Goal: Information Seeking & Learning: Learn about a topic

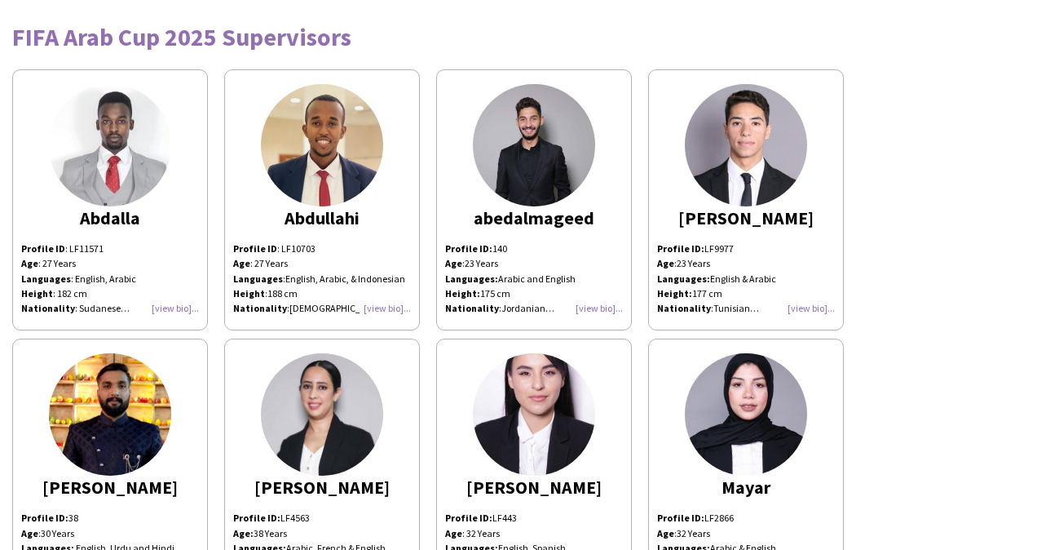
click at [166, 306] on div "Profile ID : LF11571 Age : [DEMOGRAPHIC_DATA] Years Languages : English, Arabic…" at bounding box center [110, 278] width 178 height 74
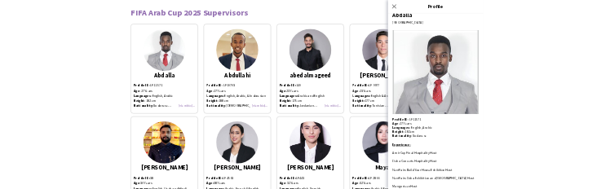
scroll to position [31, 0]
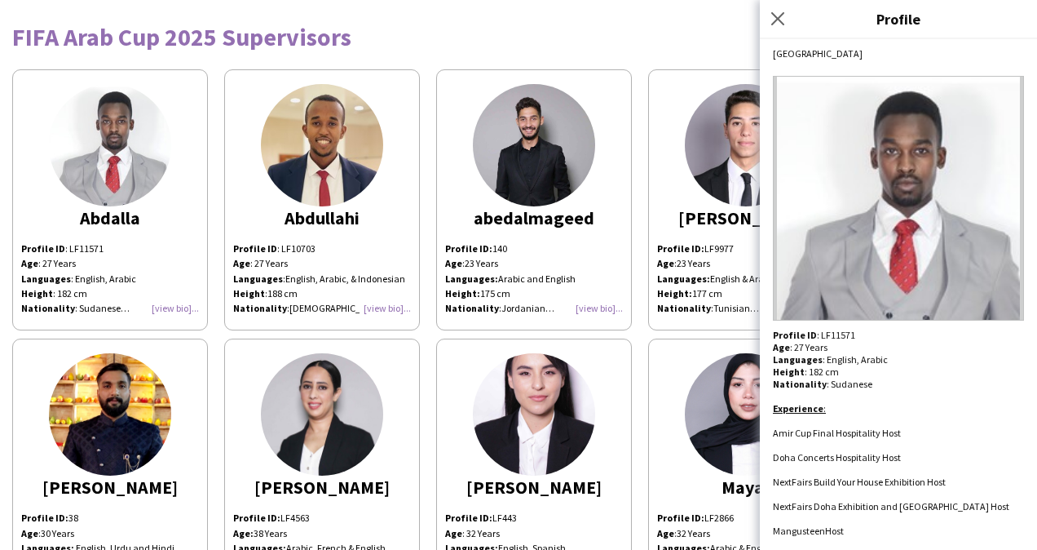
click at [864, 444] on div at bounding box center [898, 445] width 251 height 12
drag, startPoint x: 845, startPoint y: 532, endPoint x: 772, endPoint y: 430, distance: 125.6
click at [772, 430] on div "Abdalla Doha Profile ID : LF11571 Age : 27 Years Languages : English, Arabic He…" at bounding box center [898, 294] width 277 height 511
copy div "Amir Cup Final Hospitality Host Doha Concerts Hospitality Host NextFairs Build …"
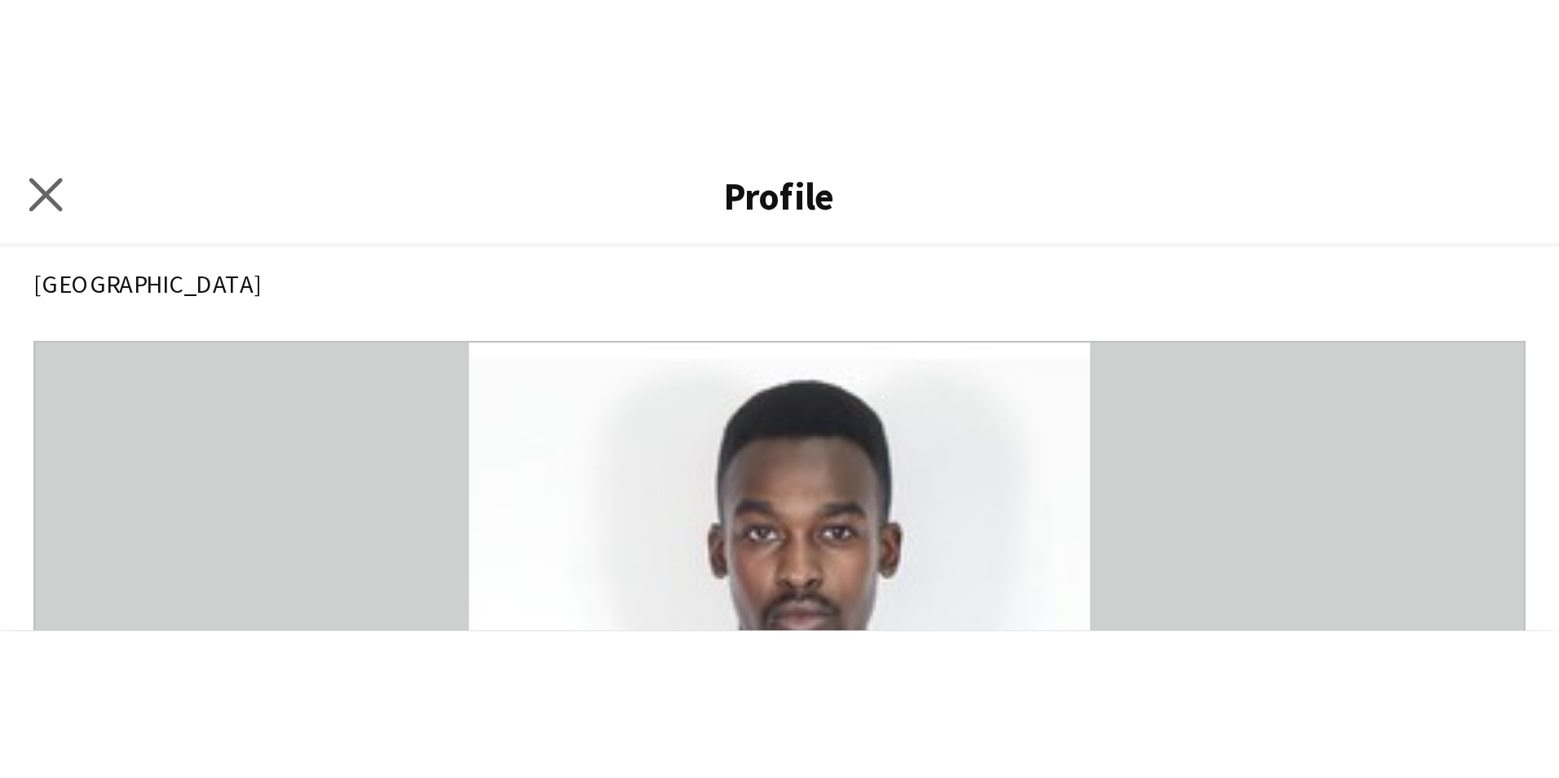
scroll to position [0, 0]
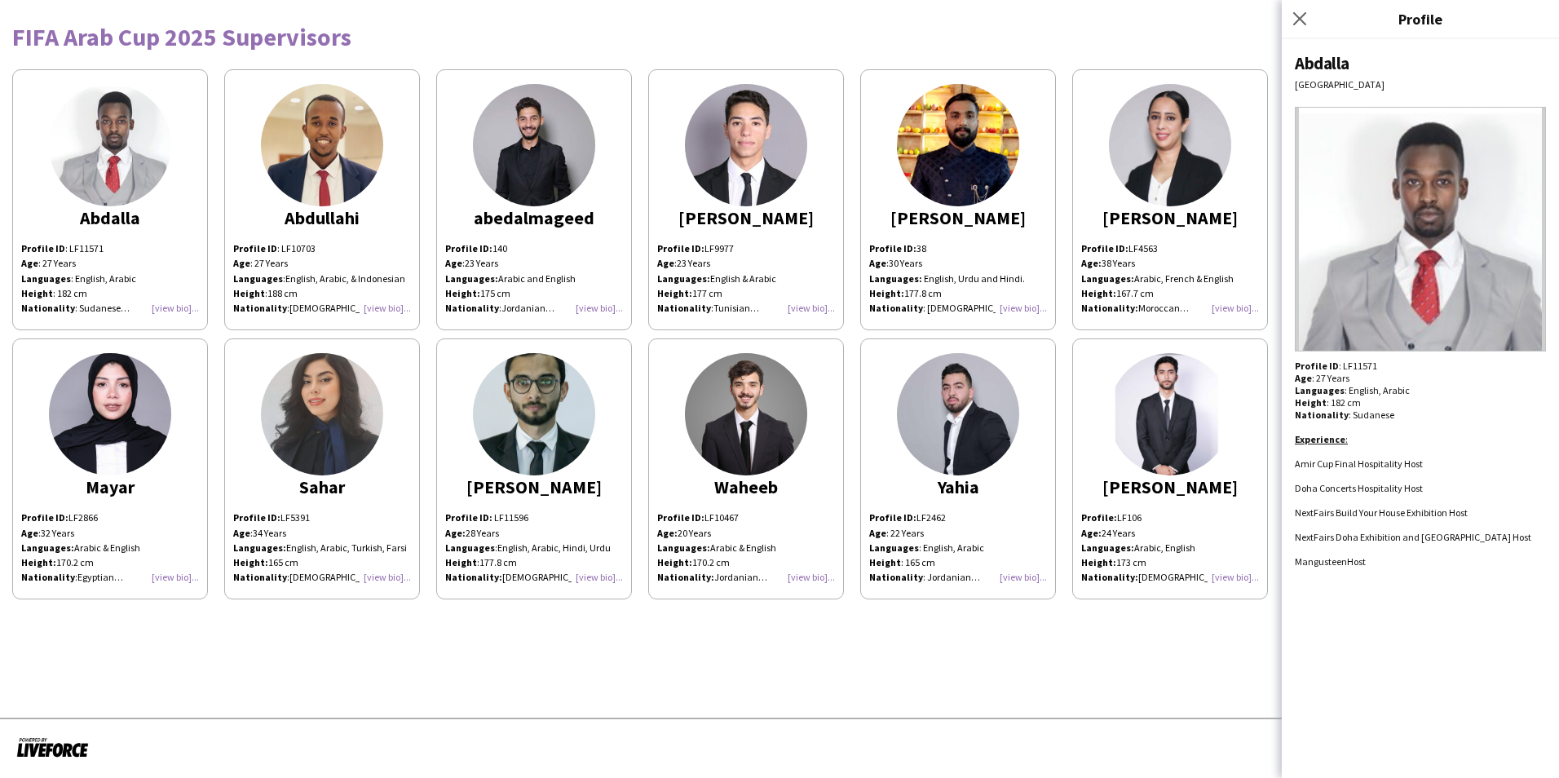
drag, startPoint x: 1116, startPoint y: 23, endPoint x: 1236, endPoint y: 4, distance: 121.3
click at [1037, 23] on div "FIFA Arab Cup 2025 Supervisors" at bounding box center [779, 30] width 1535 height 37
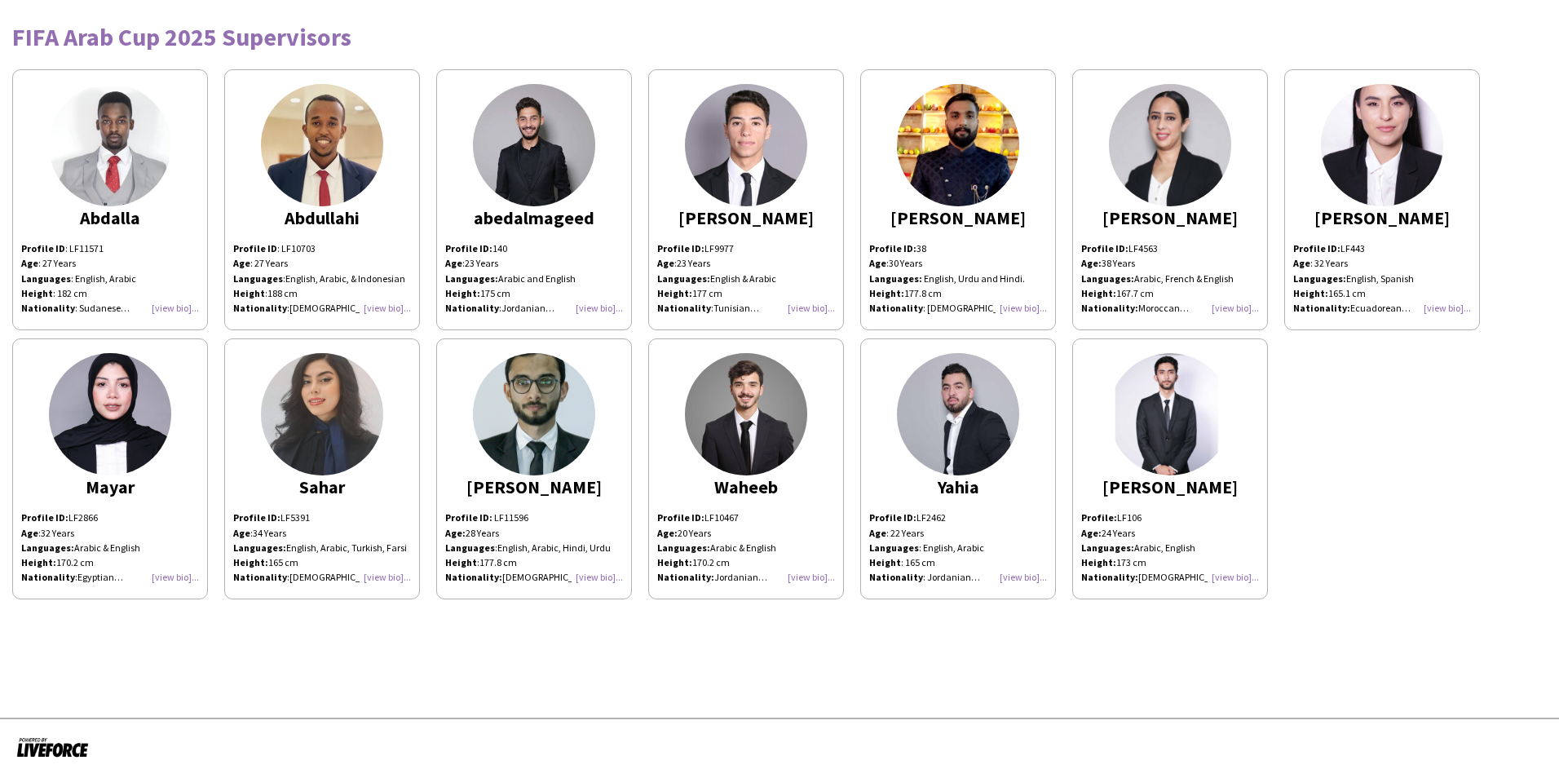
click at [147, 216] on div "Abdalla" at bounding box center [110, 217] width 178 height 15
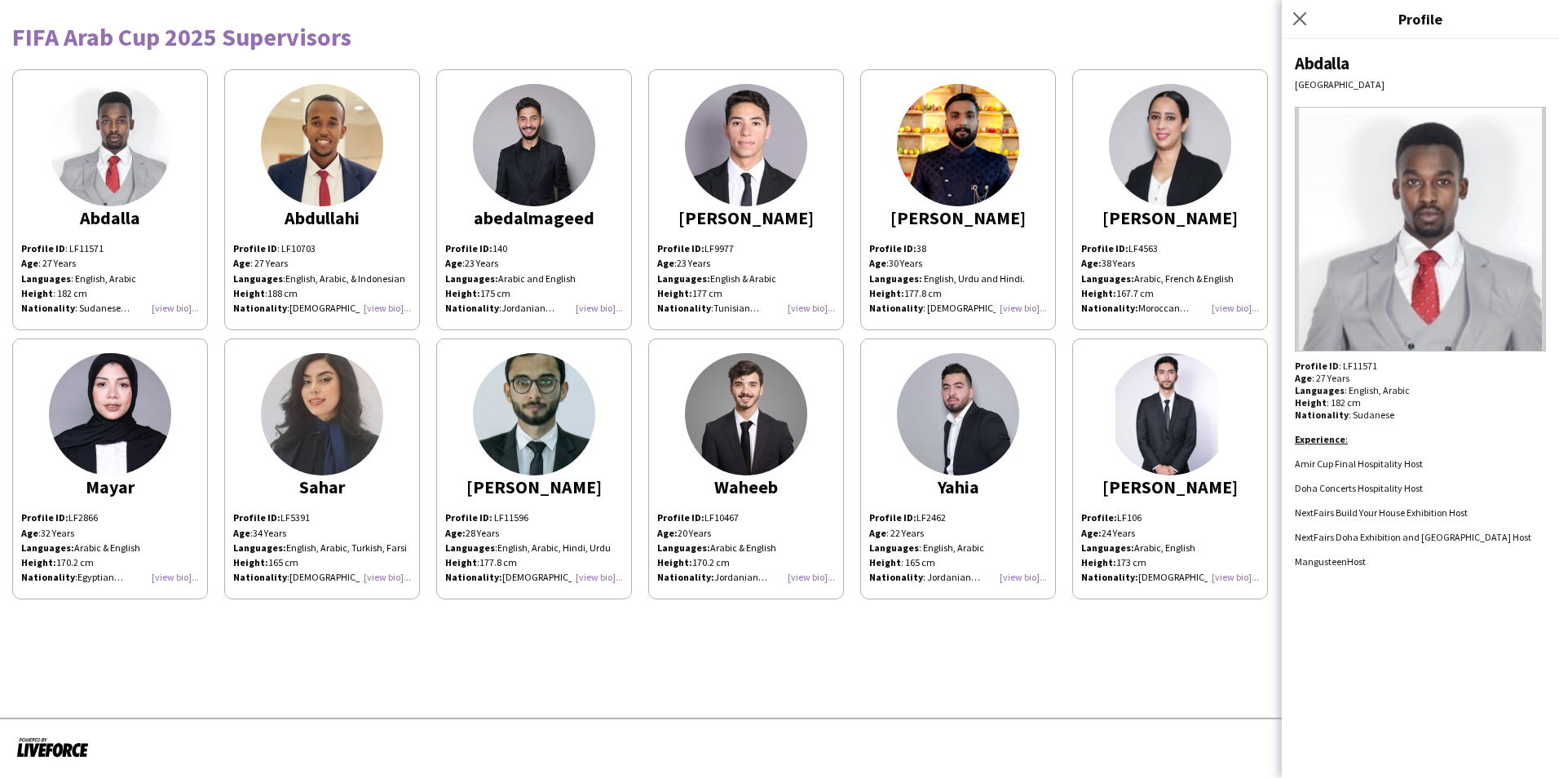
click at [1037, 61] on div "Abdalla" at bounding box center [1420, 63] width 251 height 22
drag, startPoint x: 1351, startPoint y: 66, endPoint x: 1269, endPoint y: 62, distance: 81.7
click at [1037, 61] on body "FIFA Arab Cup 2025 Supervisors Abdalla Profile ID : LF11571 Age : 27 Years Lang…" at bounding box center [779, 389] width 1559 height 778
click at [1037, 62] on div "Abdalla Profile ID : LF11571 Age : 27 Years Languages : English, Arabic Height …" at bounding box center [779, 330] width 1535 height 538
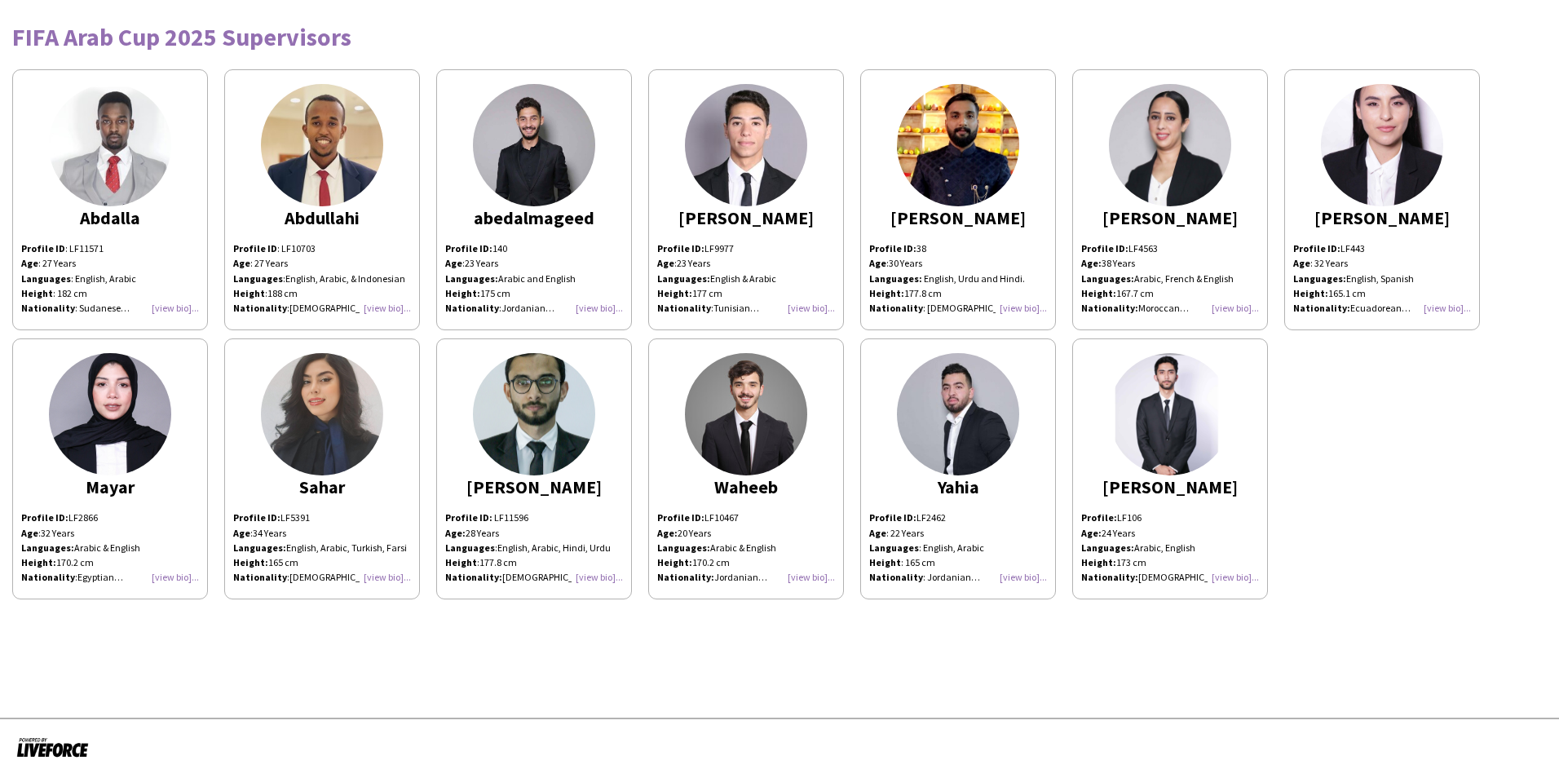
click at [543, 31] on div "FIFA Arab Cup 2025 Supervisors" at bounding box center [779, 36] width 1535 height 24
click at [121, 153] on img at bounding box center [110, 145] width 122 height 122
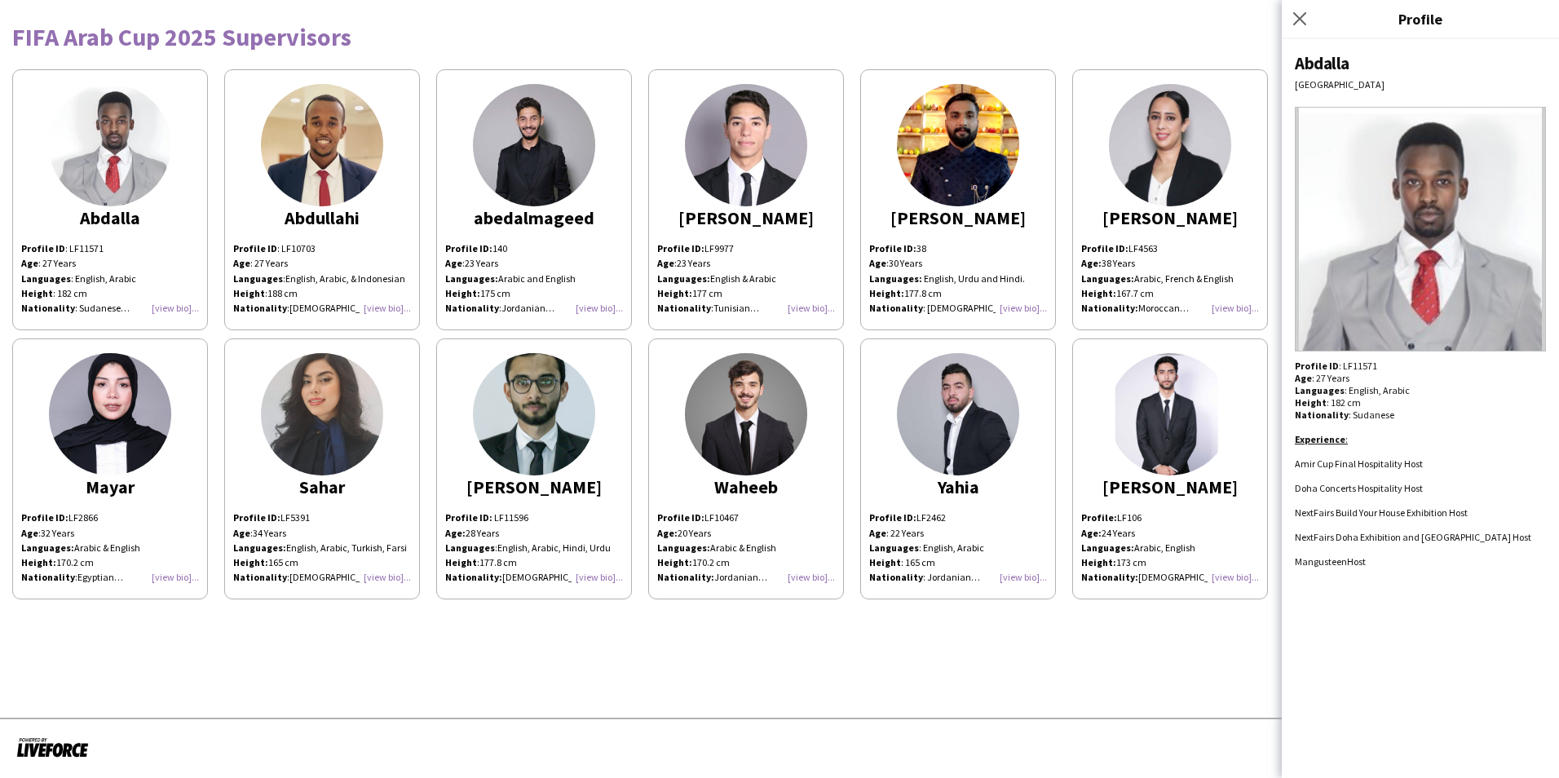
drag, startPoint x: 1348, startPoint y: 63, endPoint x: 1298, endPoint y: 62, distance: 50.6
click at [1037, 62] on div "Abdalla" at bounding box center [1420, 63] width 251 height 22
copy div "Abdalla"
click at [1037, 363] on p "Profile ID : LF11571 Age : 27 Years Languages : English, Arabic Height : 182 cm" at bounding box center [1420, 384] width 251 height 49
drag, startPoint x: 1338, startPoint y: 363, endPoint x: 1373, endPoint y: 364, distance: 34.3
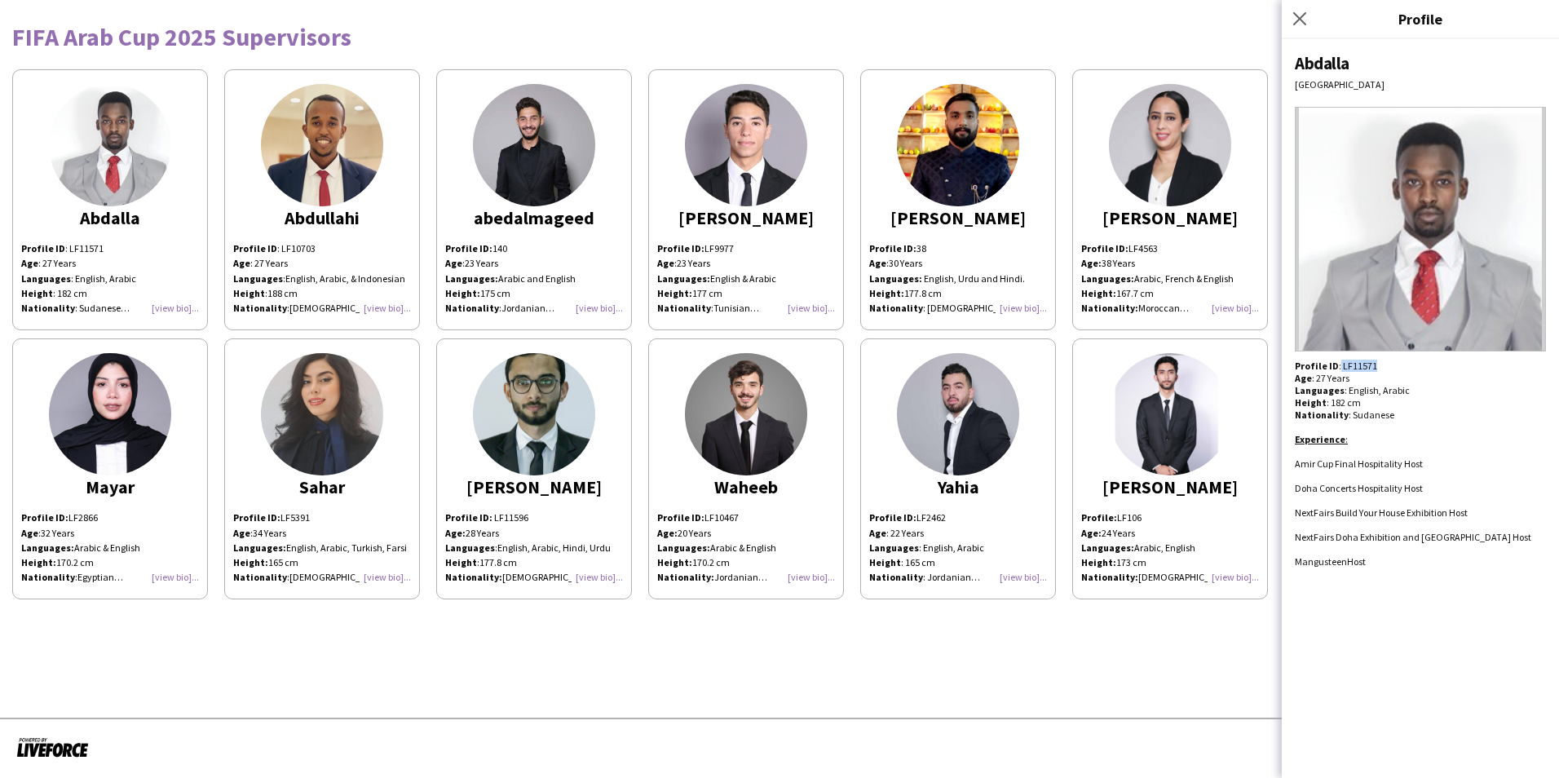
click at [1037, 364] on p "Profile ID : LF11571 Age : 27 Years Languages : English, Arabic Height : 182 cm" at bounding box center [1420, 384] width 251 height 49
copy p "LF11571"
click at [369, 239] on app-share-pages-crew-card "Abdullahi Profile ID : LF10703 Age : 27 Years Languages : English, Arabic, & In…" at bounding box center [322, 199] width 196 height 261
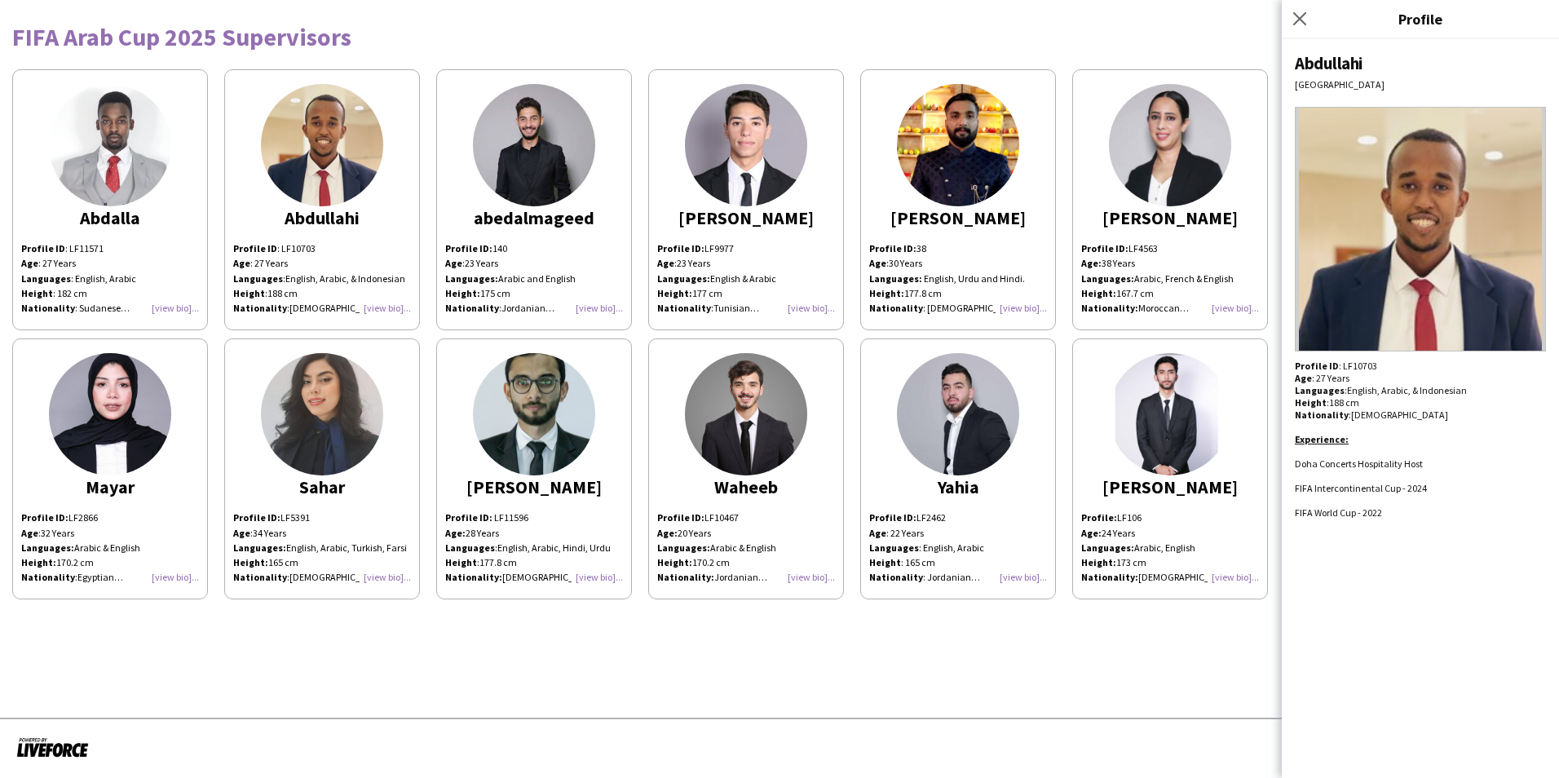
drag, startPoint x: 1346, startPoint y: 61, endPoint x: 1297, endPoint y: 61, distance: 48.9
click at [1037, 61] on div "Abdullahi" at bounding box center [1420, 63] width 251 height 22
copy div "Abdullahi"
drag, startPoint x: 1372, startPoint y: 363, endPoint x: 1339, endPoint y: 368, distance: 33.0
click at [1037, 368] on span "Profile ID : LF10703" at bounding box center [1336, 366] width 82 height 12
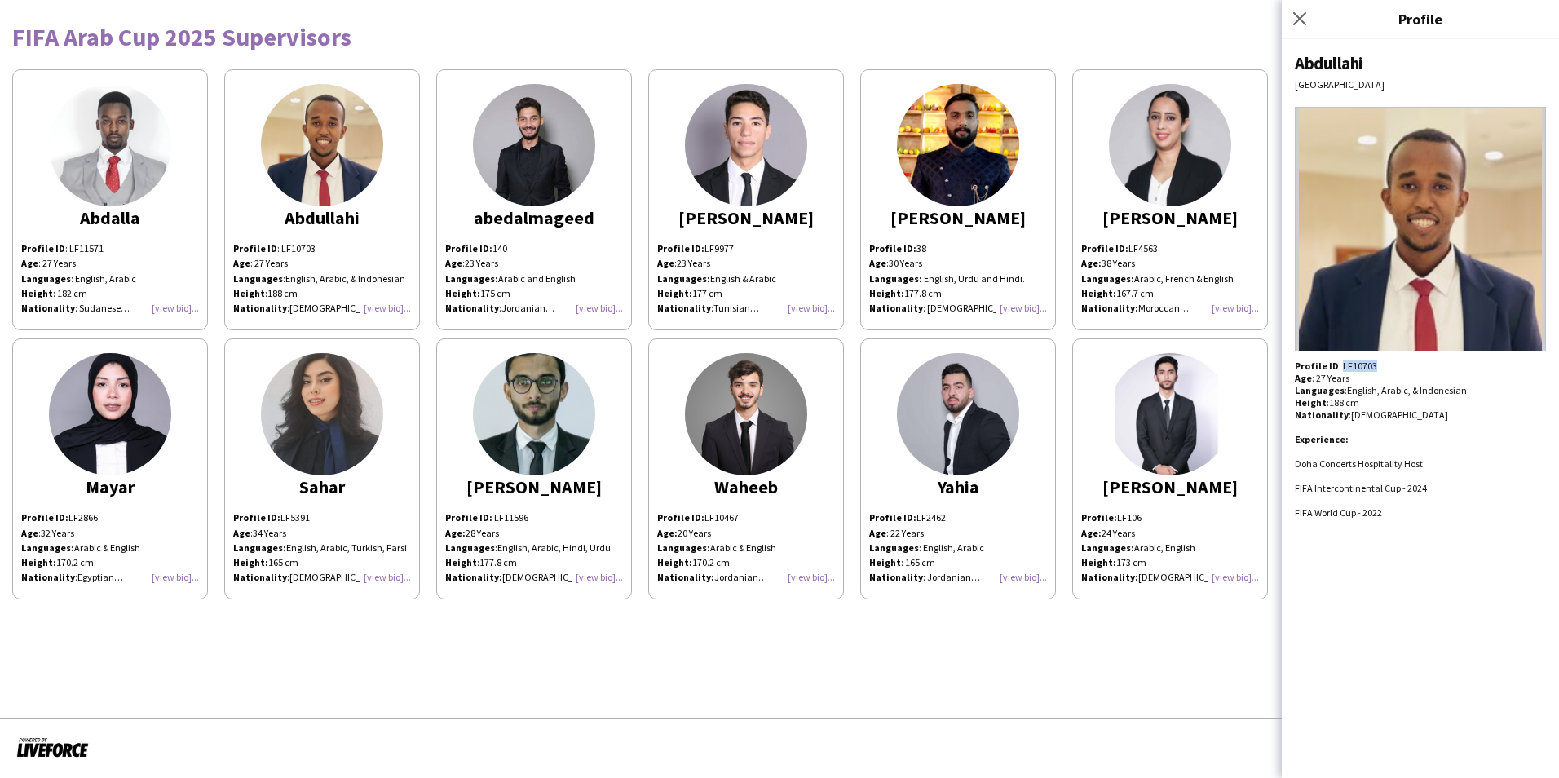
copy span "LF10703"
click at [1037, 510] on span "FIFA World Cup - 2022" at bounding box center [1338, 512] width 87 height 12
drag, startPoint x: 1386, startPoint y: 511, endPoint x: 1298, endPoint y: 467, distance: 98.8
click at [1037, 467] on div "Profile ID : LF10703 Age : 27 Years Languages : English, Arabic, & Indonesian H…" at bounding box center [1420, 439] width 251 height 159
click at [1037, 467] on span "Doha Concerts Hospitality Host" at bounding box center [1359, 464] width 128 height 12
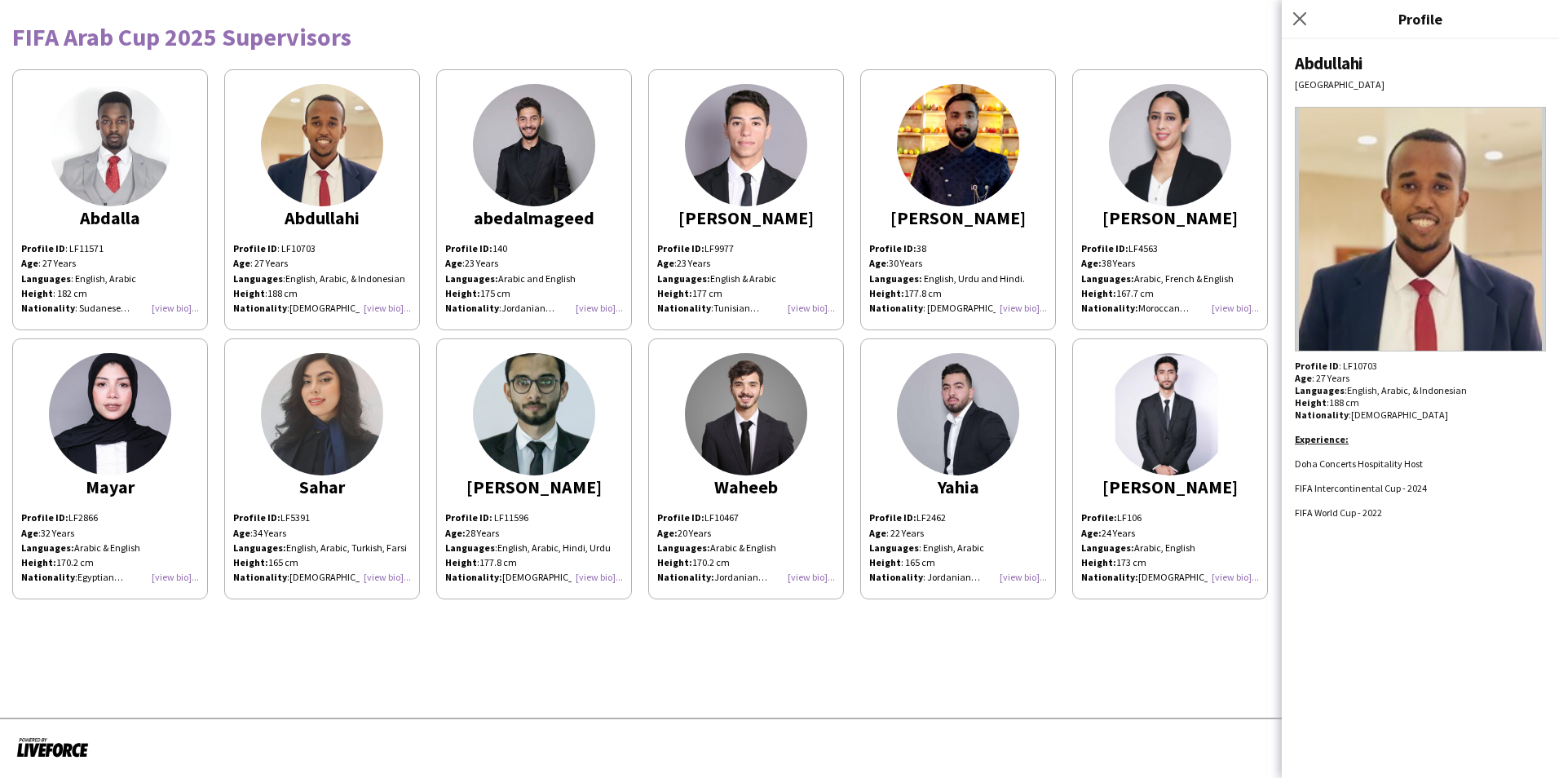
drag, startPoint x: 1362, startPoint y: 518, endPoint x: 1376, endPoint y: 518, distance: 13.9
click at [1037, 518] on span "FIFA World Cup - 2022" at bounding box center [1338, 512] width 87 height 12
drag, startPoint x: 1388, startPoint y: 508, endPoint x: 1292, endPoint y: 464, distance: 105.8
click at [1037, 464] on div "Abdullahi Doha Profile ID : LF10703 Age : 27 Years Languages : English, Arabic,…" at bounding box center [1420, 408] width 277 height 739
copy div "Doha Concerts Hospitality Host FIFA Intercontinental Cup - 2024 FIFA World Cup …"
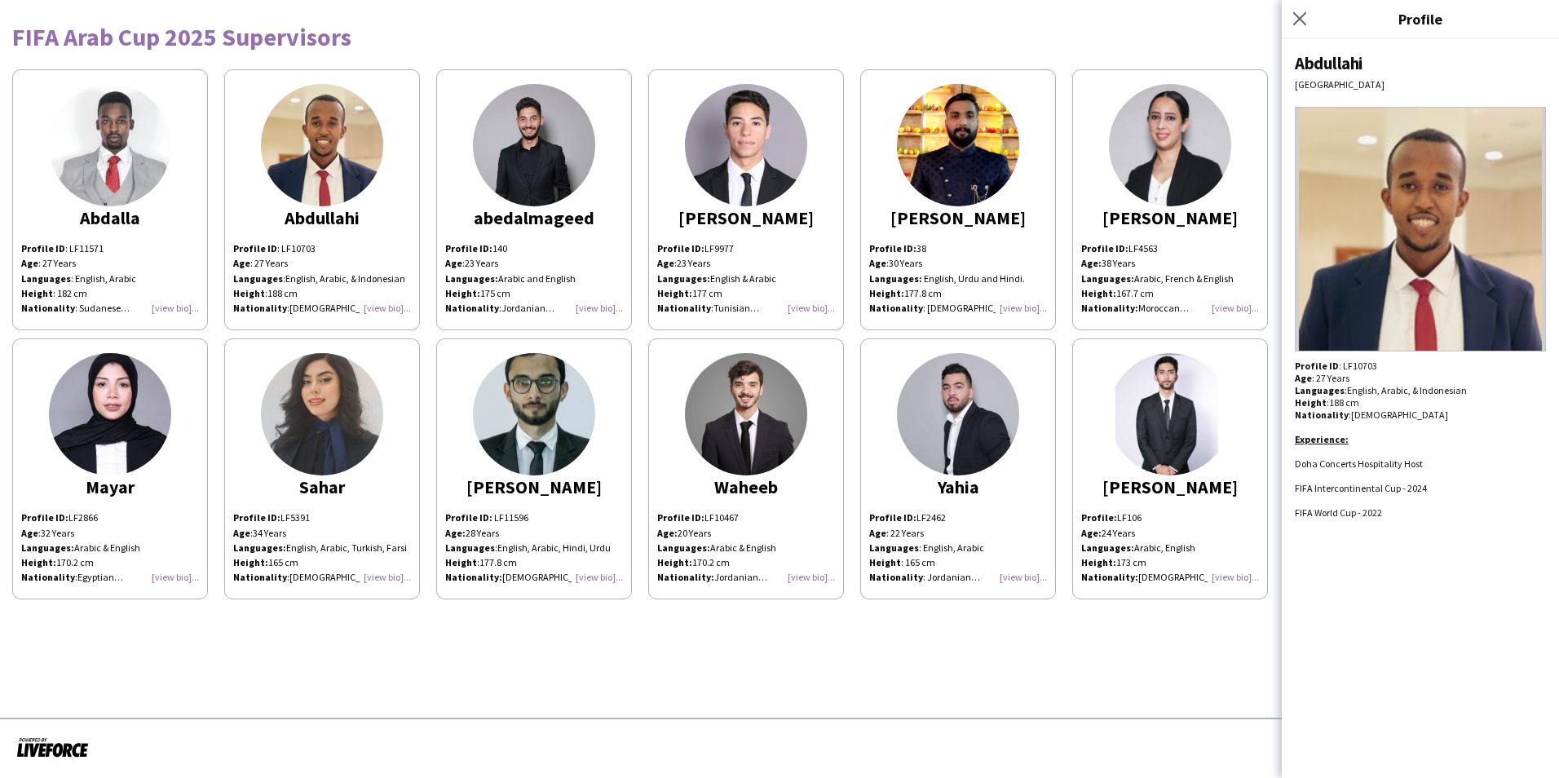
click at [595, 309] on div "Profile ID: 140 Age : 23 Years Languages: Arabic and English Height: 175 cm Nat…" at bounding box center [534, 278] width 178 height 74
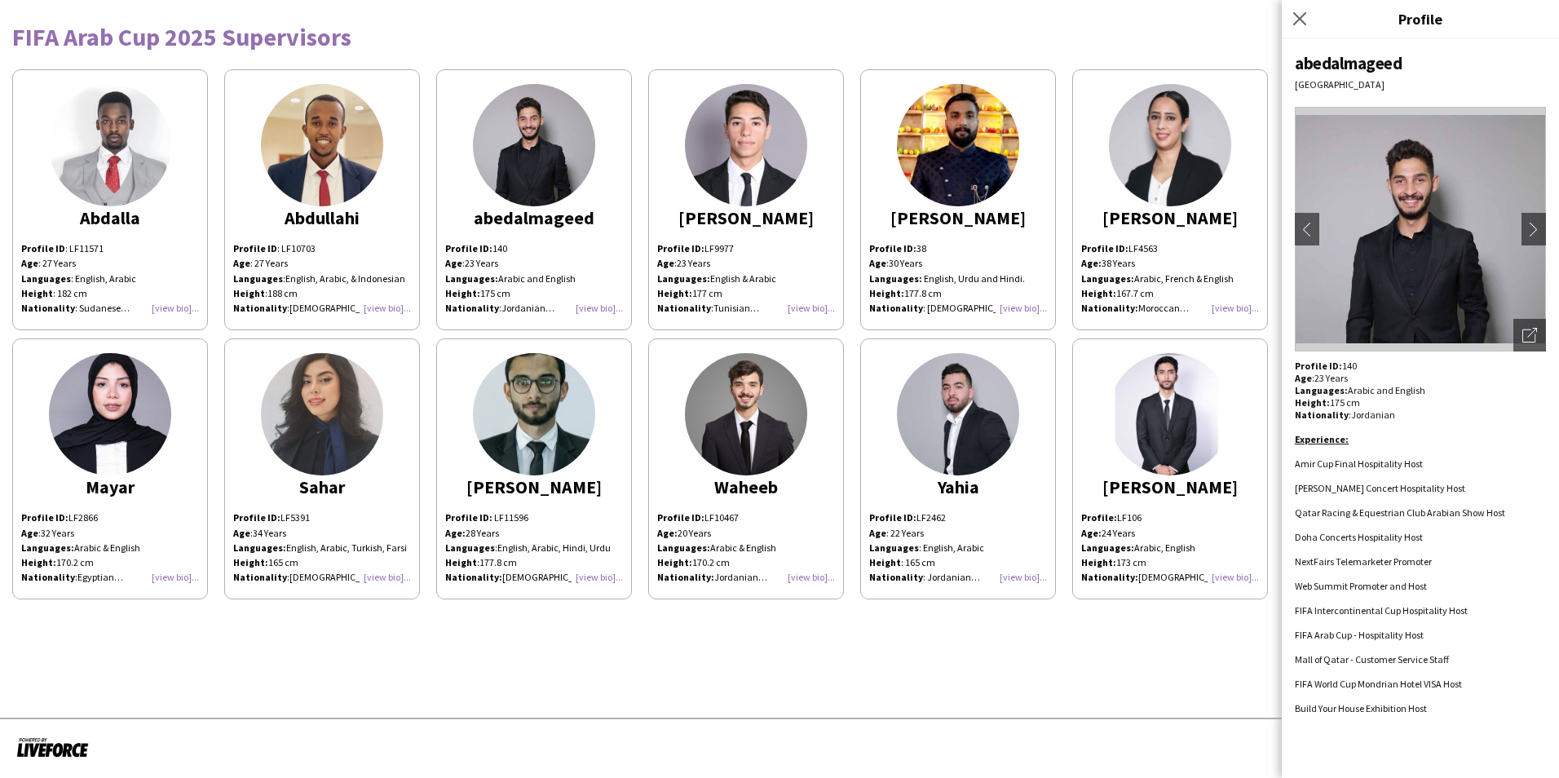
click at [1037, 53] on div "abedalmageed" at bounding box center [1420, 63] width 251 height 22
drag, startPoint x: 1401, startPoint y: 63, endPoint x: 1293, endPoint y: 65, distance: 107.7
click at [1037, 65] on div "abedalmageed Doha chevron-left chevron-right Open photos pop-in Profile ID: 140…" at bounding box center [1420, 408] width 277 height 739
copy div "abedalmageed"
drag, startPoint x: 1364, startPoint y: 373, endPoint x: 1358, endPoint y: 365, distance: 9.3
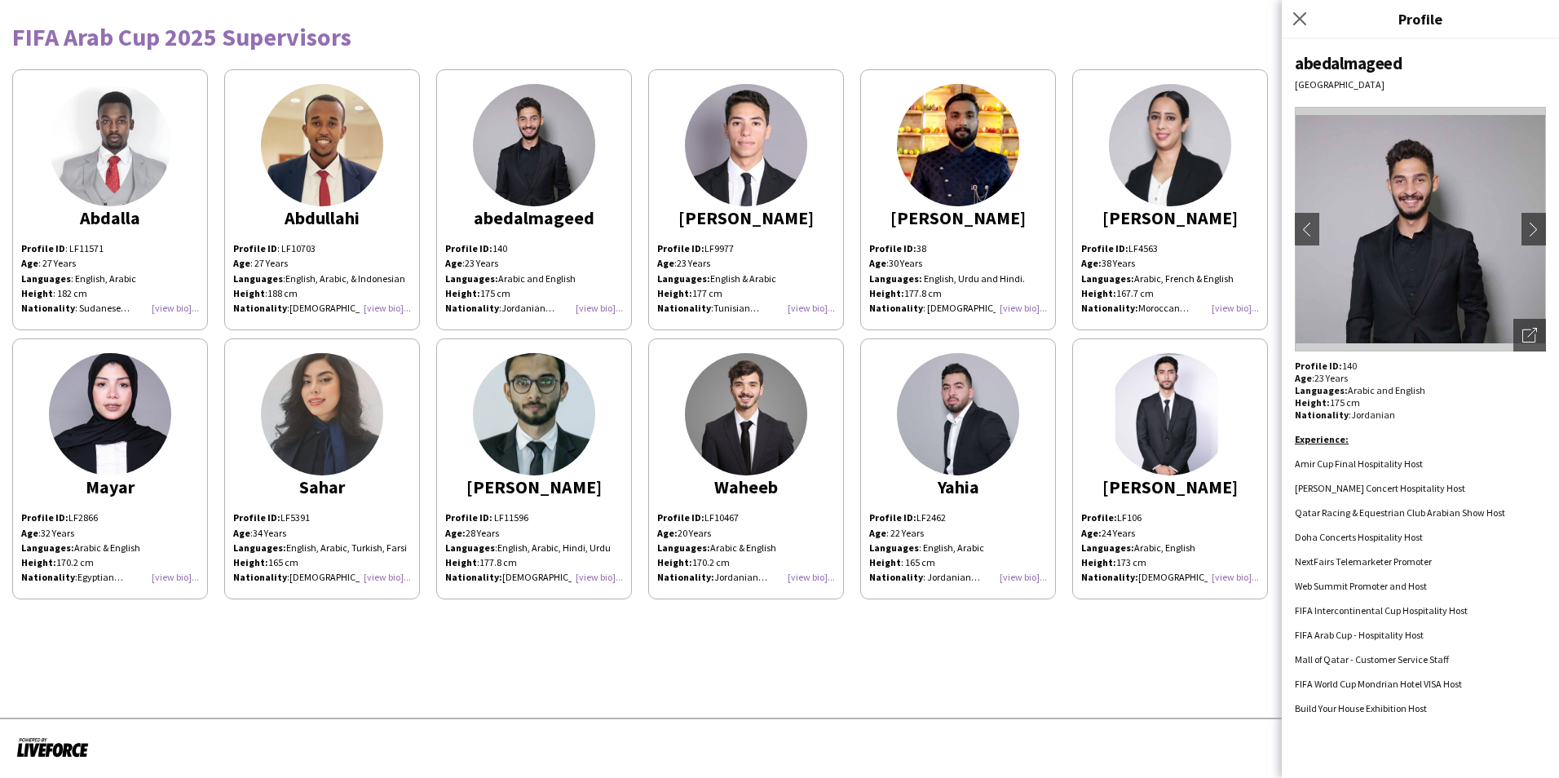
click at [1037, 373] on div "Profile ID: 140 Age : 23 Years Languages: Arabic and English Height: 175 cm Nat…" at bounding box center [1420, 537] width 251 height 355
drag, startPoint x: 1355, startPoint y: 363, endPoint x: 1341, endPoint y: 363, distance: 14.7
click at [1037, 363] on p "Profile ID: 140" at bounding box center [1420, 366] width 251 height 12
copy p "140"
click at [1037, 512] on span "Qatar Racing & Equestrian Club Arabian Show Host" at bounding box center [1400, 512] width 210 height 12
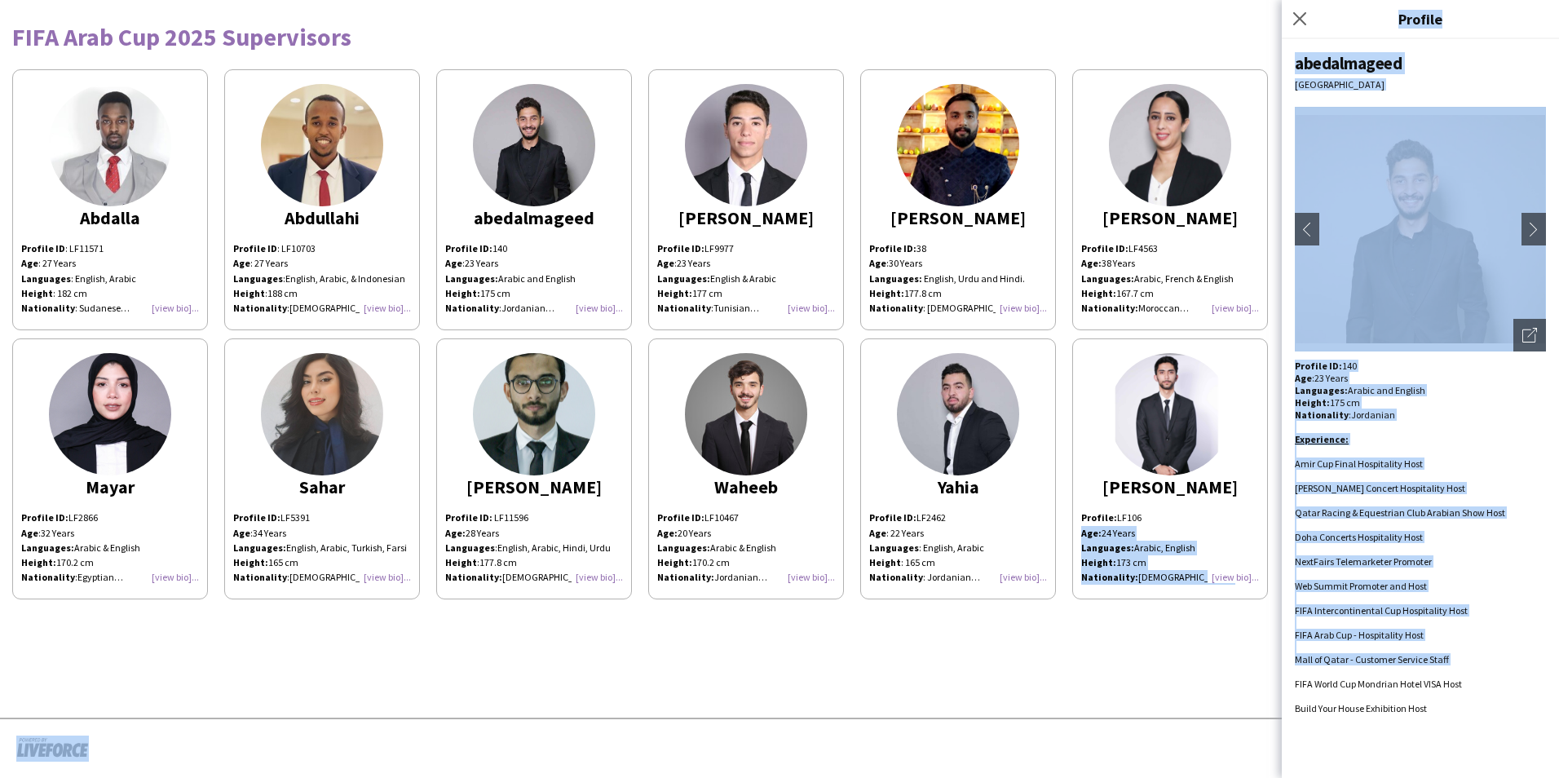
drag, startPoint x: 1293, startPoint y: 637, endPoint x: 1269, endPoint y: 507, distance: 132.0
click at [1037, 507] on body "FIFA Arab Cup 2025 Supervisors Abdalla Profile ID : LF11571 Age : 27 Years Lang…" at bounding box center [779, 389] width 1559 height 778
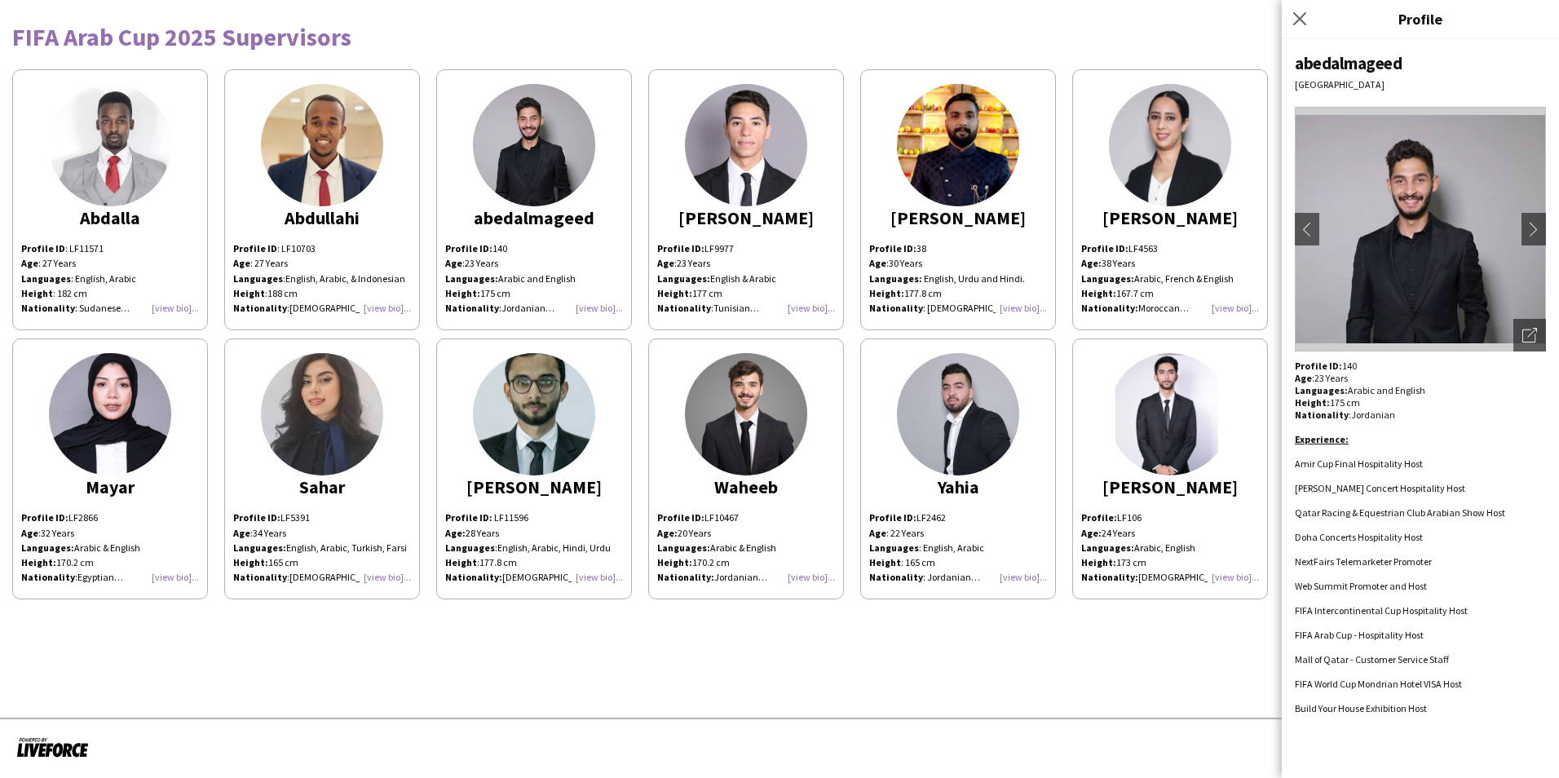
click at [1037, 549] on div "abedalmageed Doha chevron-left chevron-right Open photos pop-in Profile ID: 140…" at bounding box center [1420, 408] width 277 height 739
drag, startPoint x: 1382, startPoint y: 720, endPoint x: 1294, endPoint y: 464, distance: 270.8
click at [1037, 464] on div "abedalmageed Doha chevron-left chevron-right Open photos pop-in Profile ID: 140…" at bounding box center [1420, 408] width 277 height 739
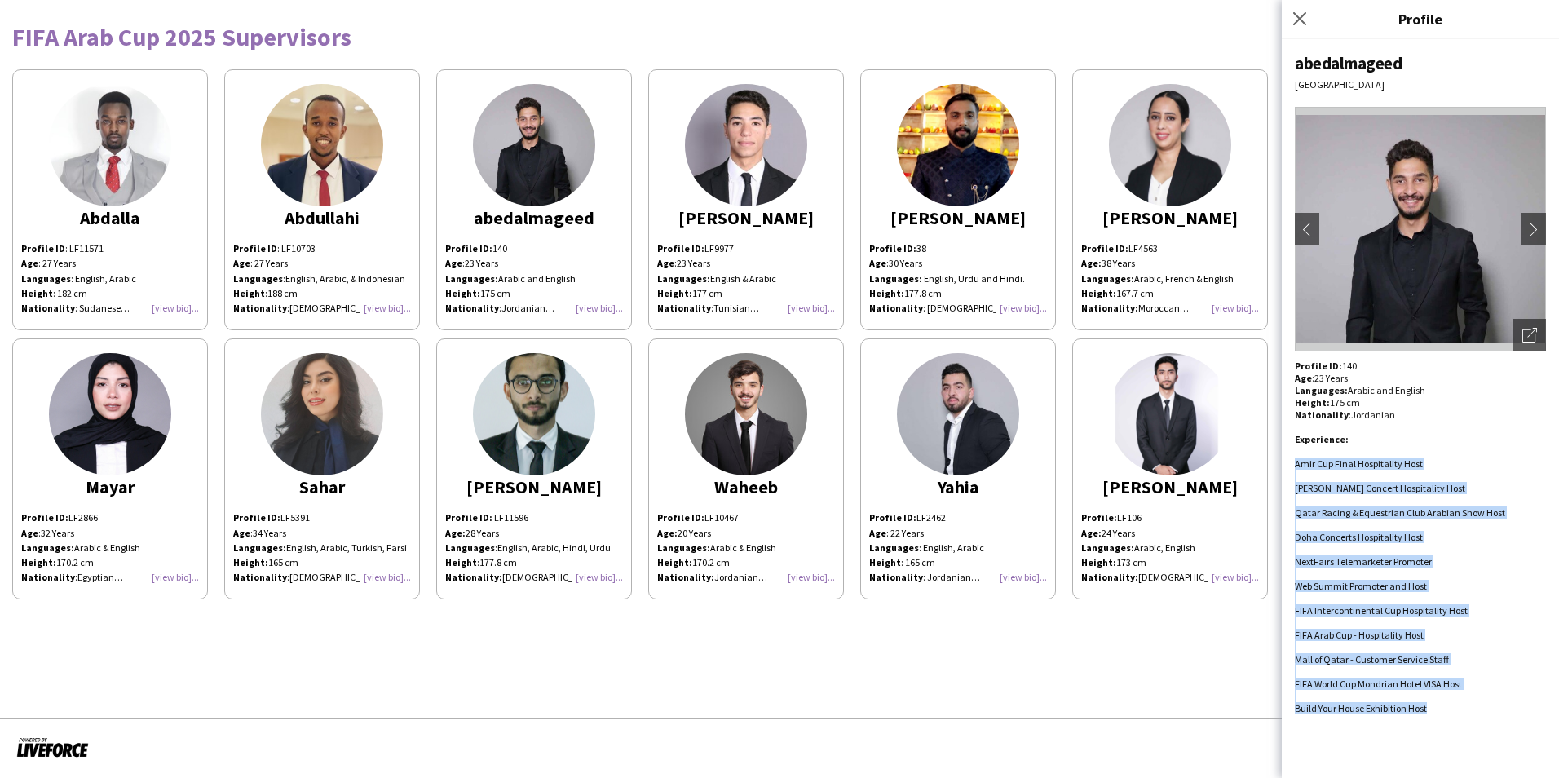
drag, startPoint x: 1295, startPoint y: 464, endPoint x: 1427, endPoint y: 710, distance: 278.8
click at [1037, 549] on div "Profile ID: 140 Age : 23 Years Languages: Arabic and English Height: 175 cm Nat…" at bounding box center [1420, 537] width 251 height 355
copy div "Amir Cup Final Hospitality Host Travis Scott Concert Hospitality Host Qatar Rac…"
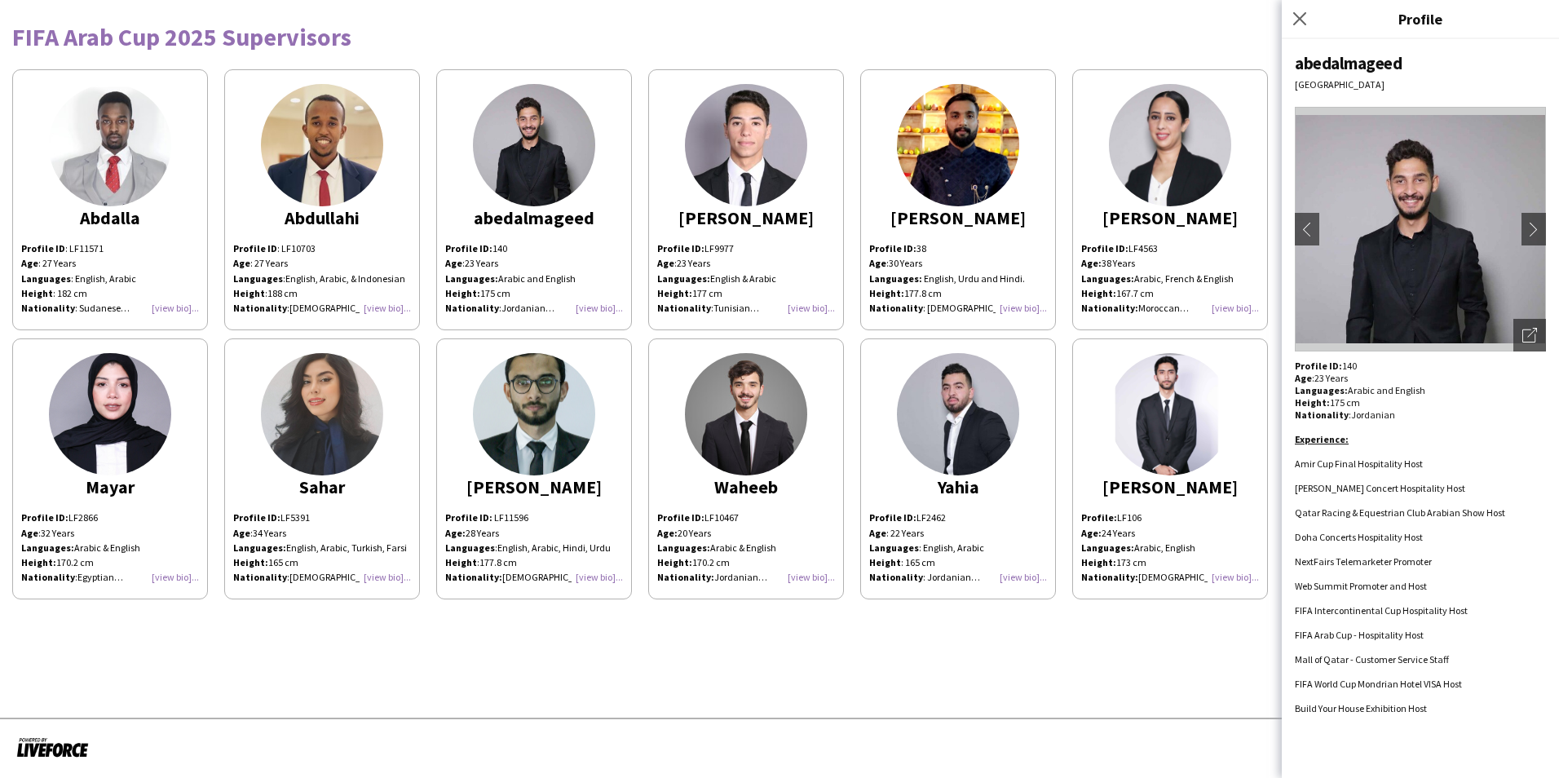
click at [764, 241] on app-share-pages-crew-card "Dhia eddine Profile ID: LF9977 Age : 23 Years Languages: English & Arabic Heigh…" at bounding box center [746, 199] width 196 height 261
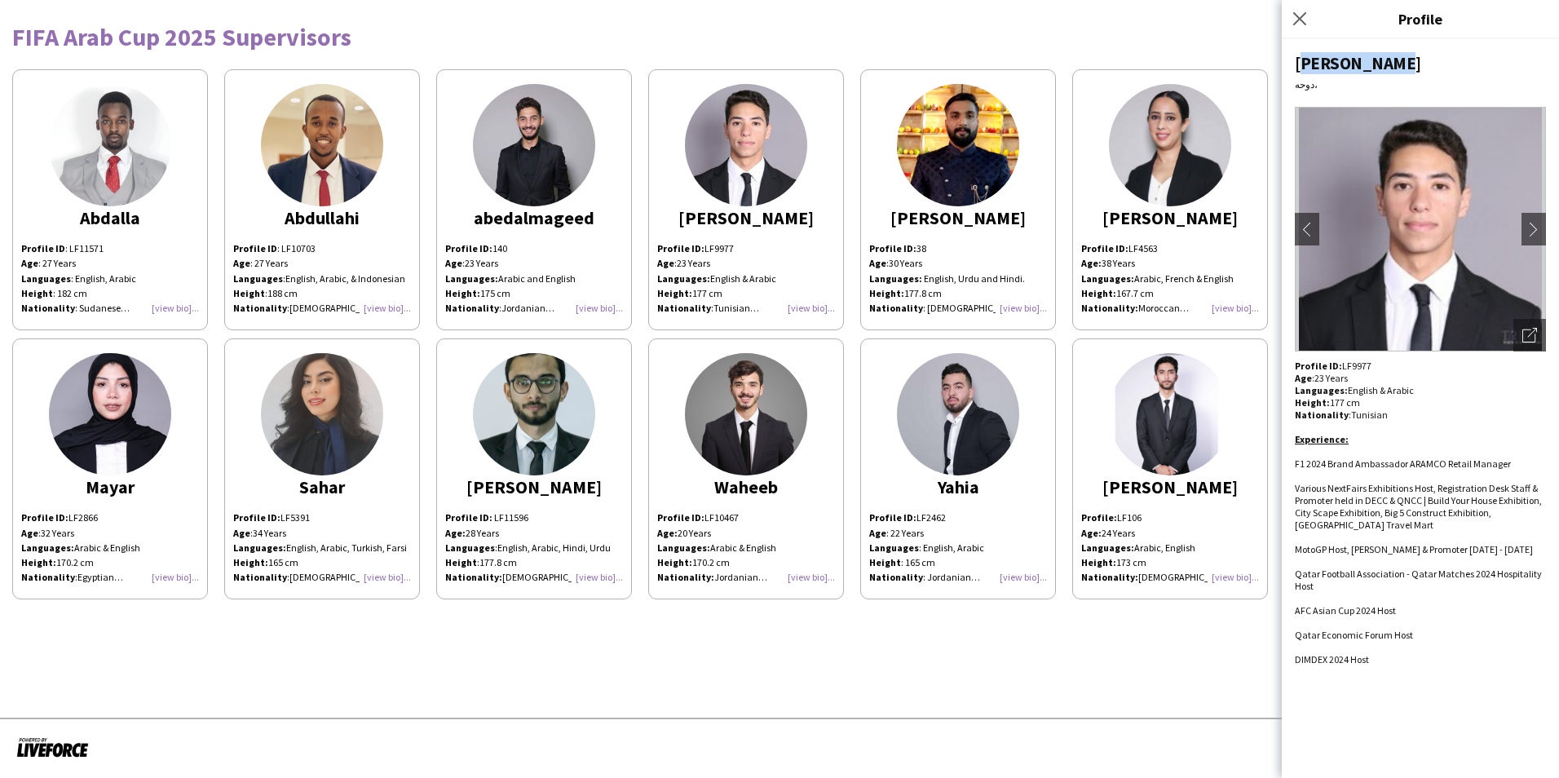
drag, startPoint x: 1378, startPoint y: 62, endPoint x: 1298, endPoint y: 63, distance: 79.9
click at [1037, 63] on div "[PERSON_NAME]" at bounding box center [1420, 63] width 251 height 22
copy div "[PERSON_NAME]"
click at [1037, 366] on p "Profile ID: LF9977" at bounding box center [1420, 366] width 251 height 12
drag, startPoint x: 1367, startPoint y: 366, endPoint x: 1375, endPoint y: 365, distance: 8.2
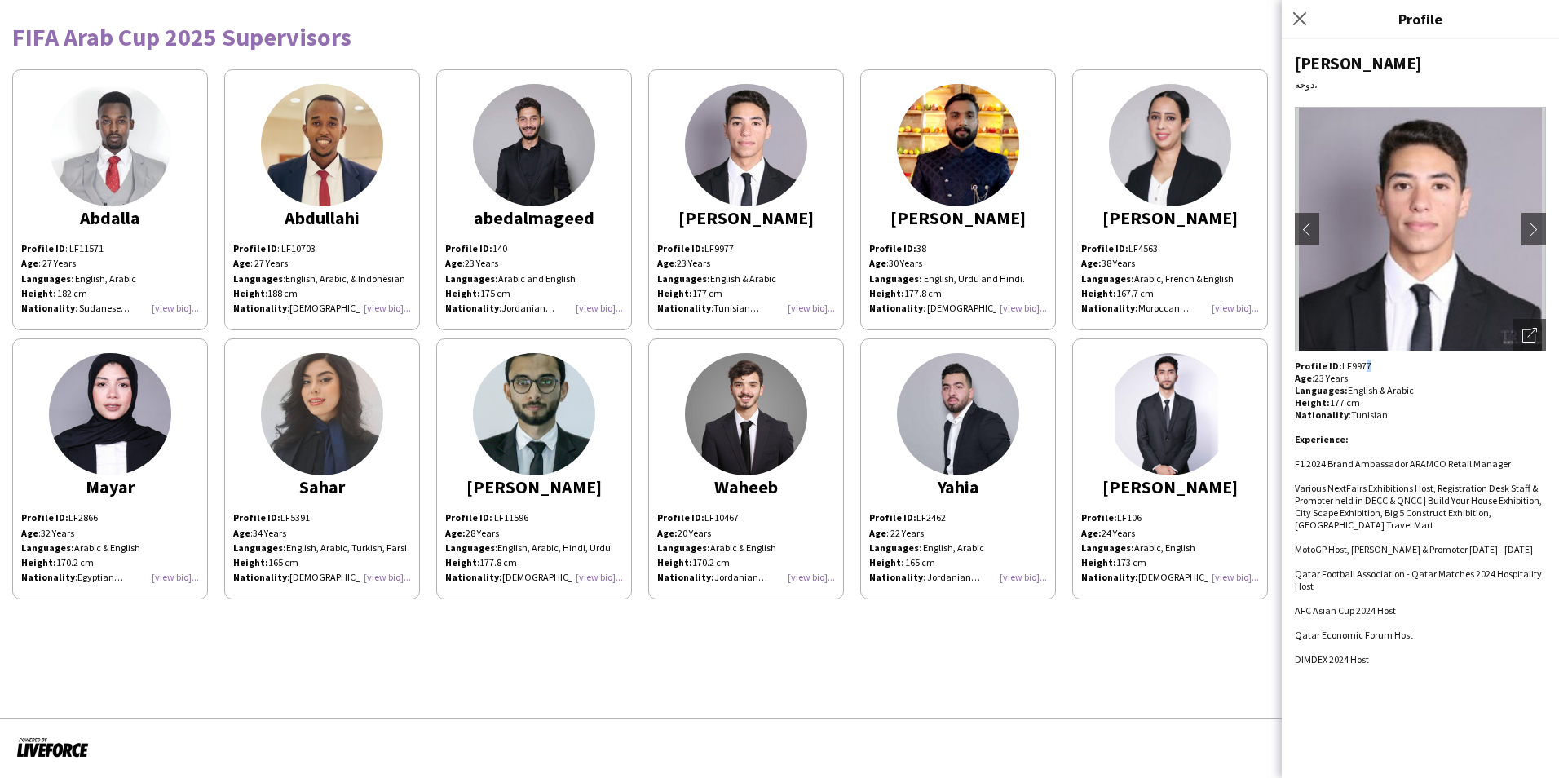
click at [1037, 365] on p "Profile ID: LF9977" at bounding box center [1420, 366] width 251 height 12
drag, startPoint x: 1369, startPoint y: 366, endPoint x: 1340, endPoint y: 365, distance: 28.6
click at [1037, 365] on p "Profile ID: LF9977" at bounding box center [1420, 366] width 251 height 12
click at [1037, 406] on p "Languages: English & Arabic Height: 177 cm" at bounding box center [1420, 396] width 251 height 24
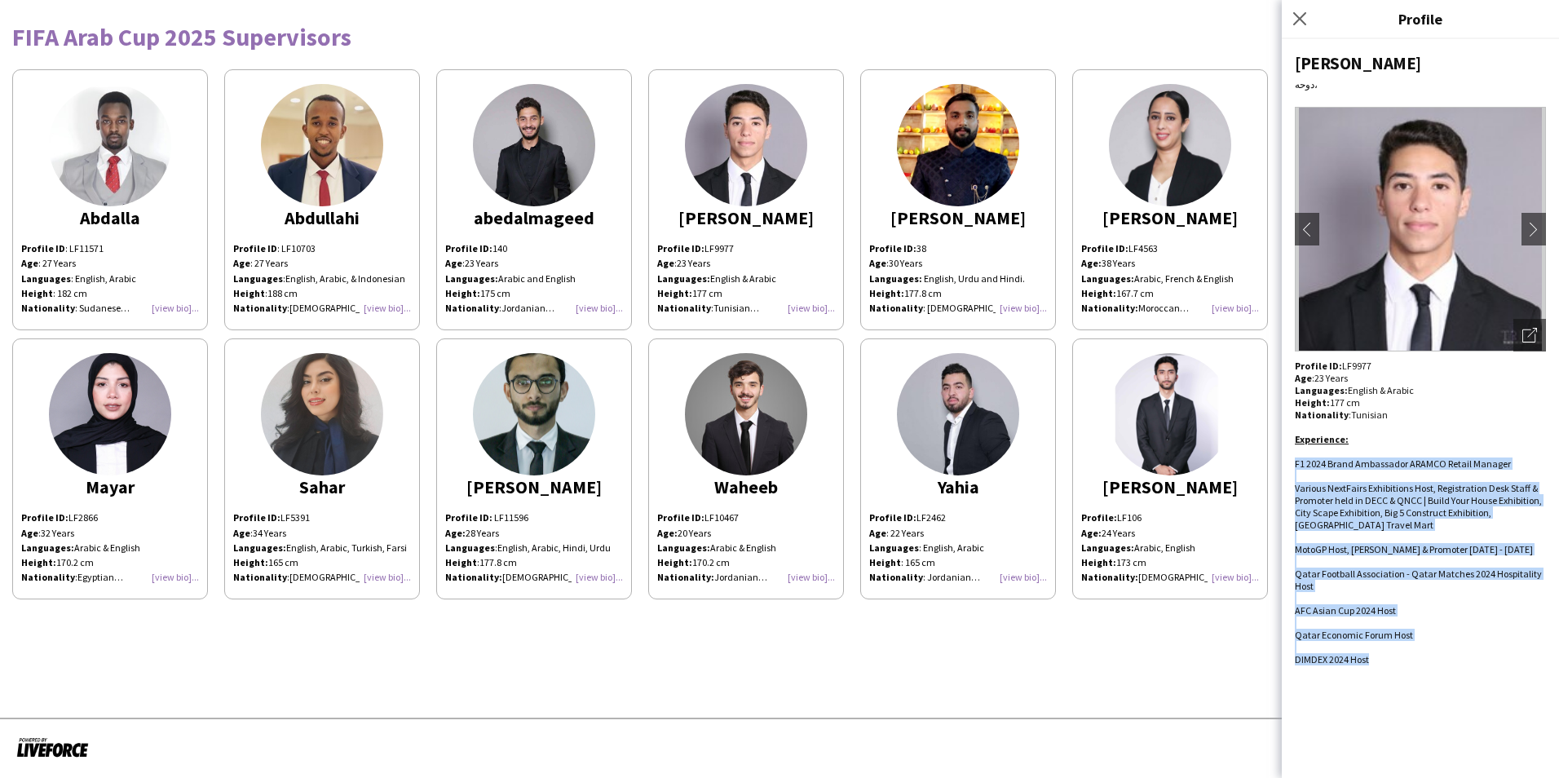
drag, startPoint x: 1296, startPoint y: 464, endPoint x: 1413, endPoint y: 658, distance: 226.4
click at [1037, 549] on div "Profile ID: LF9977 Age : 23 Years Languages: English & Arabic Height: 177 cm Na…" at bounding box center [1420, 519] width 251 height 318
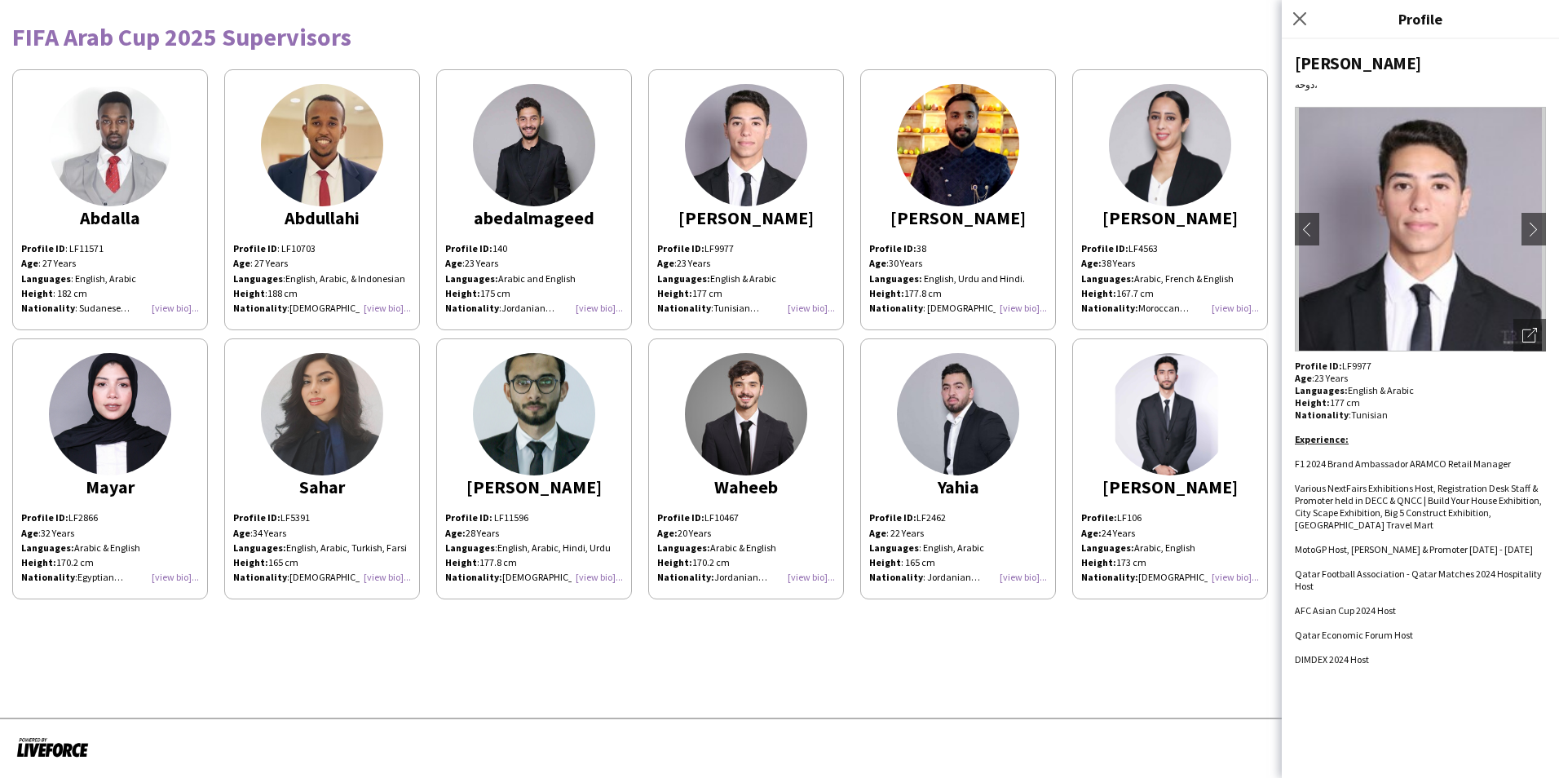
click at [1007, 303] on div "Profile ID: 38 Age : 30 Years Languages: English, Urdu and Hindi. Height: 177.8…" at bounding box center [958, 278] width 178 height 74
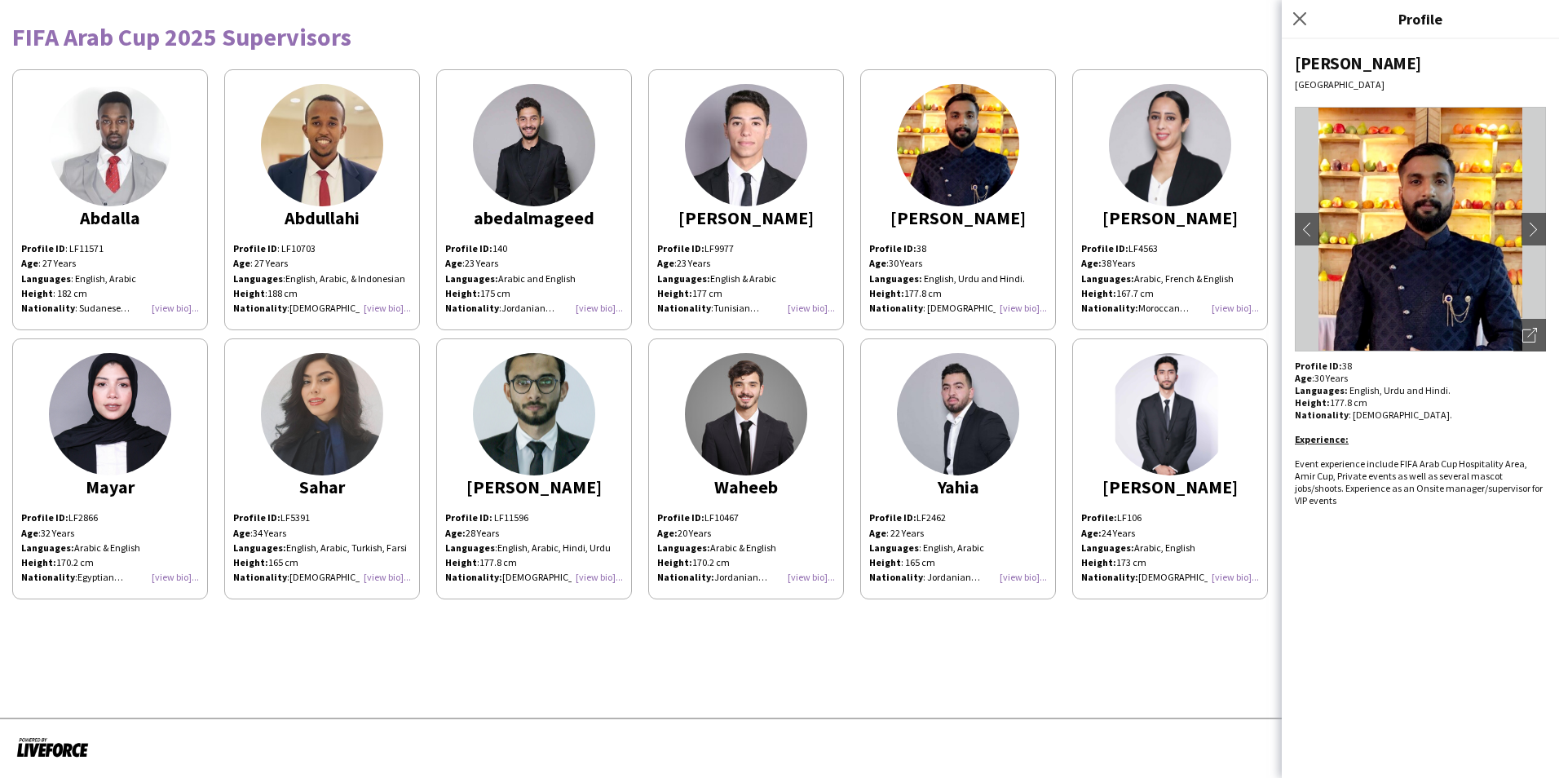
click at [1037, 61] on div "Faizan Doha chevron-left chevron-right Open photos pop-in Profile ID: 38 Age : …" at bounding box center [1420, 408] width 277 height 739
drag, startPoint x: 1316, startPoint y: 63, endPoint x: 1346, endPoint y: 64, distance: 29.4
click at [1037, 64] on div "[PERSON_NAME]" at bounding box center [1420, 63] width 251 height 22
drag, startPoint x: 1346, startPoint y: 64, endPoint x: 1300, endPoint y: 59, distance: 45.9
click at [1037, 59] on div "[PERSON_NAME]" at bounding box center [1420, 63] width 251 height 22
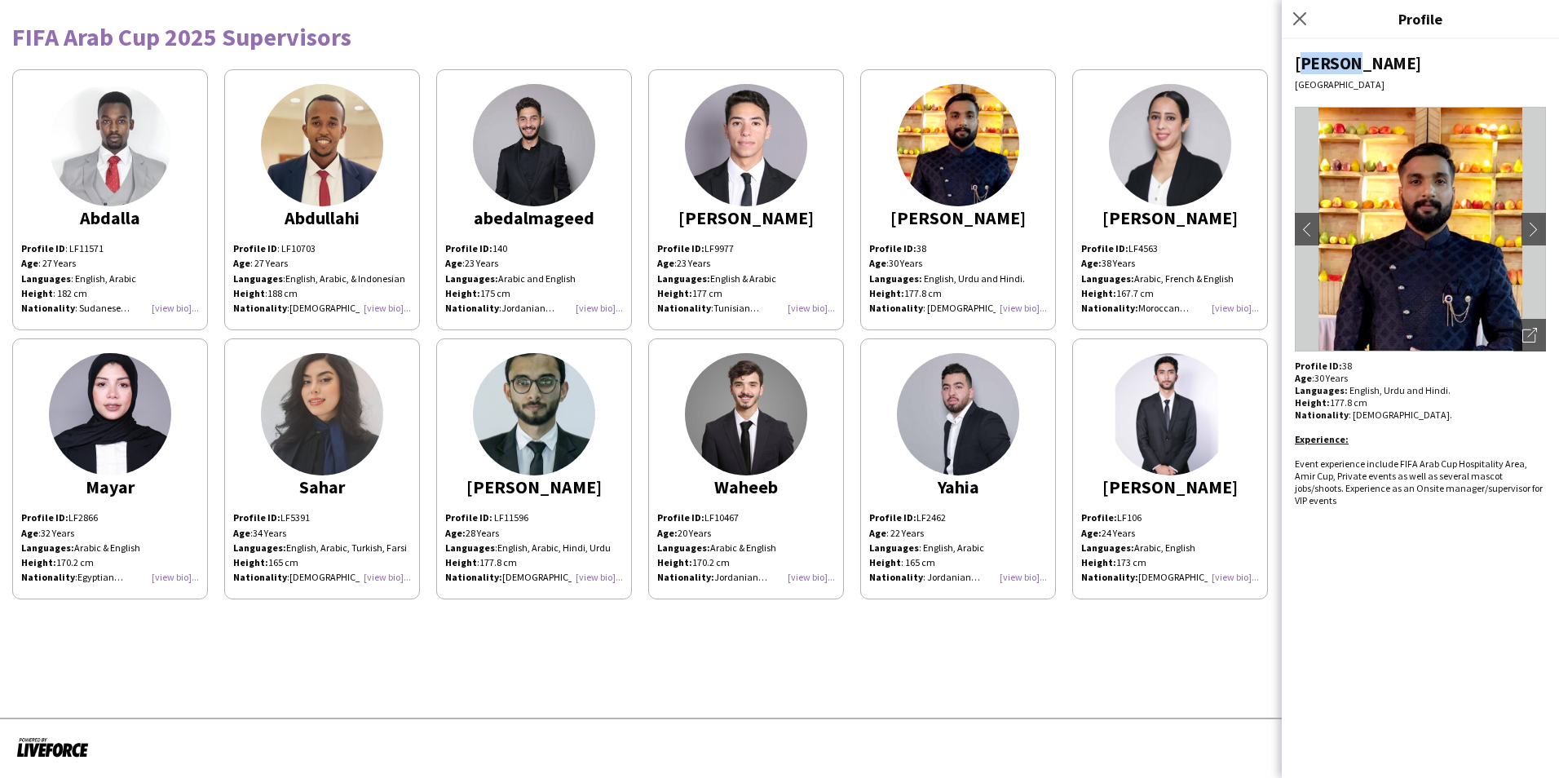
drag, startPoint x: 1297, startPoint y: 64, endPoint x: 1341, endPoint y: 66, distance: 44.1
click at [1037, 66] on div "[PERSON_NAME]" at bounding box center [1420, 63] width 251 height 22
click at [1037, 367] on p "Profile ID: 38" at bounding box center [1420, 366] width 251 height 12
drag, startPoint x: 1295, startPoint y: 464, endPoint x: 1537, endPoint y: 489, distance: 242.7
click at [1037, 489] on div "Event experience include FIFA Arab Cup Hospitality Area, Amir Cup, Private even…" at bounding box center [1420, 482] width 251 height 49
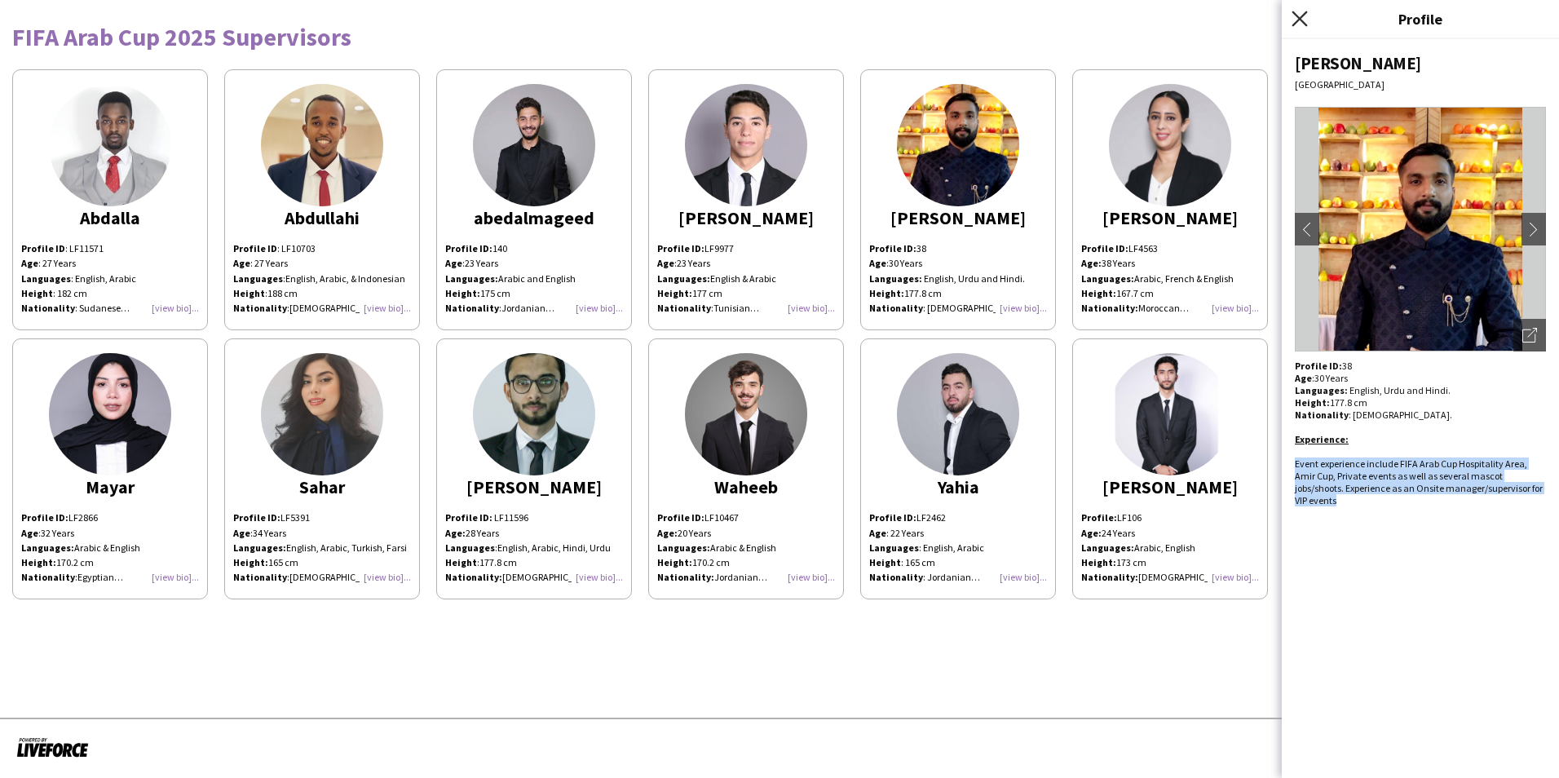
click at [1037, 16] on icon "Close pop-in" at bounding box center [1299, 18] width 15 height 15
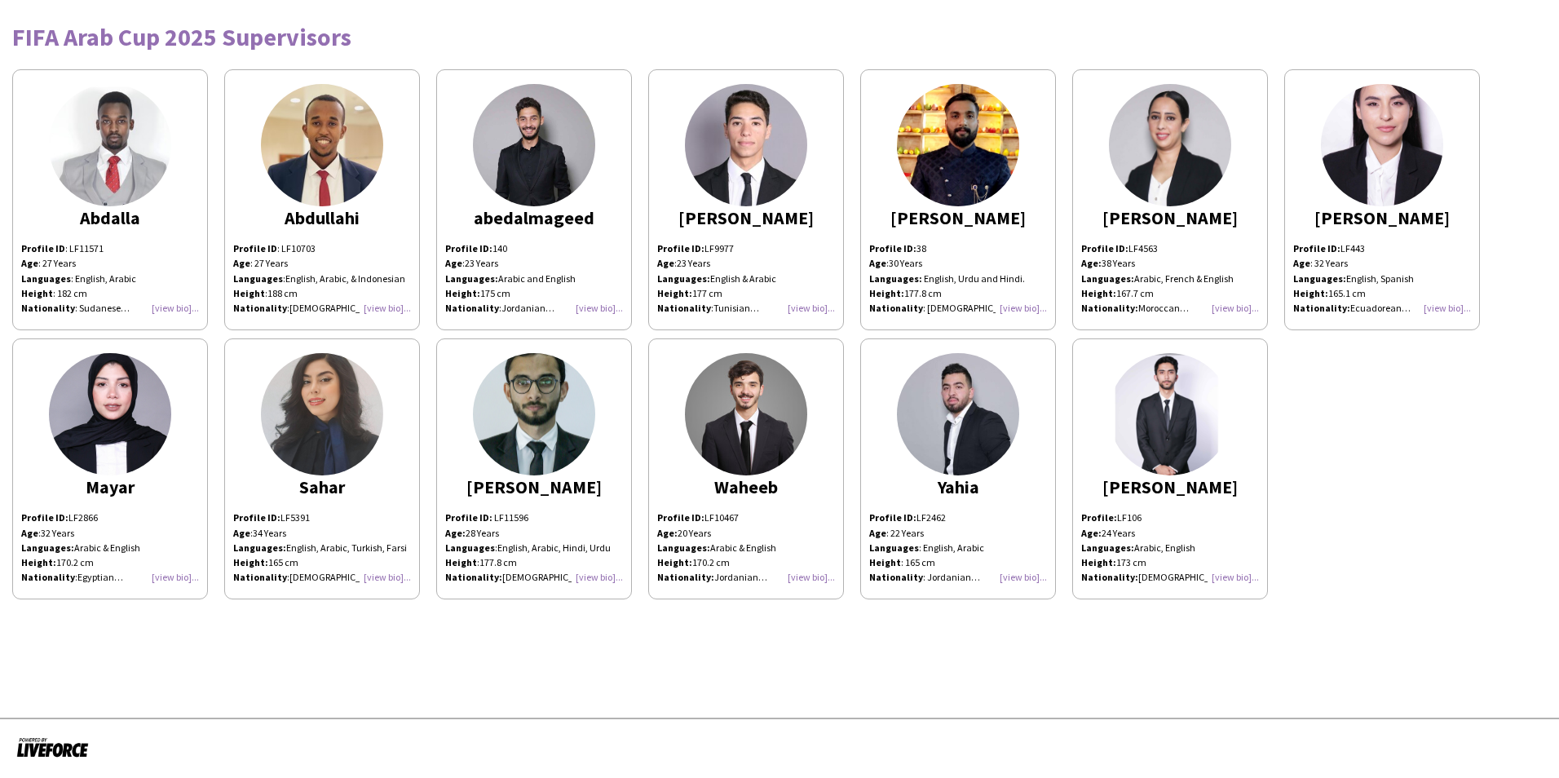
click at [1037, 306] on div "Profile ID: LF4563 Age: 38 Years Languages: Arabic, French & English Height: 16…" at bounding box center [1170, 278] width 178 height 74
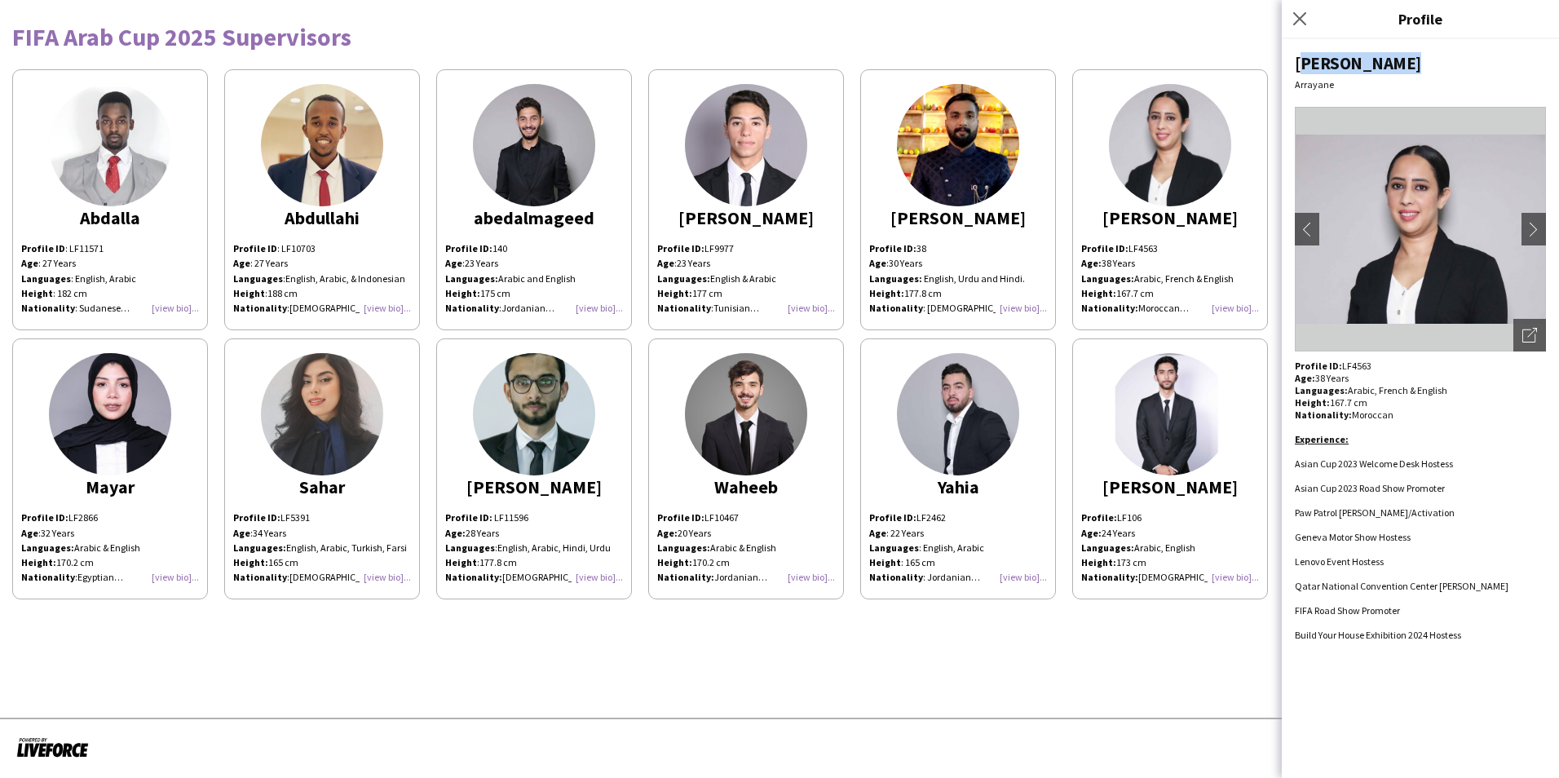
drag, startPoint x: 1386, startPoint y: 63, endPoint x: 1293, endPoint y: 64, distance: 92.2
click at [1037, 64] on div "Fatima zahra Arrayane chevron-left chevron-right Open photos pop-in Profile ID:…" at bounding box center [1420, 408] width 277 height 739
click at [1037, 369] on p "Profile ID: LF4563" at bounding box center [1420, 366] width 251 height 12
drag, startPoint x: 1369, startPoint y: 366, endPoint x: 1340, endPoint y: 365, distance: 28.6
click at [1037, 365] on p "Profile ID: LF4563" at bounding box center [1420, 366] width 251 height 12
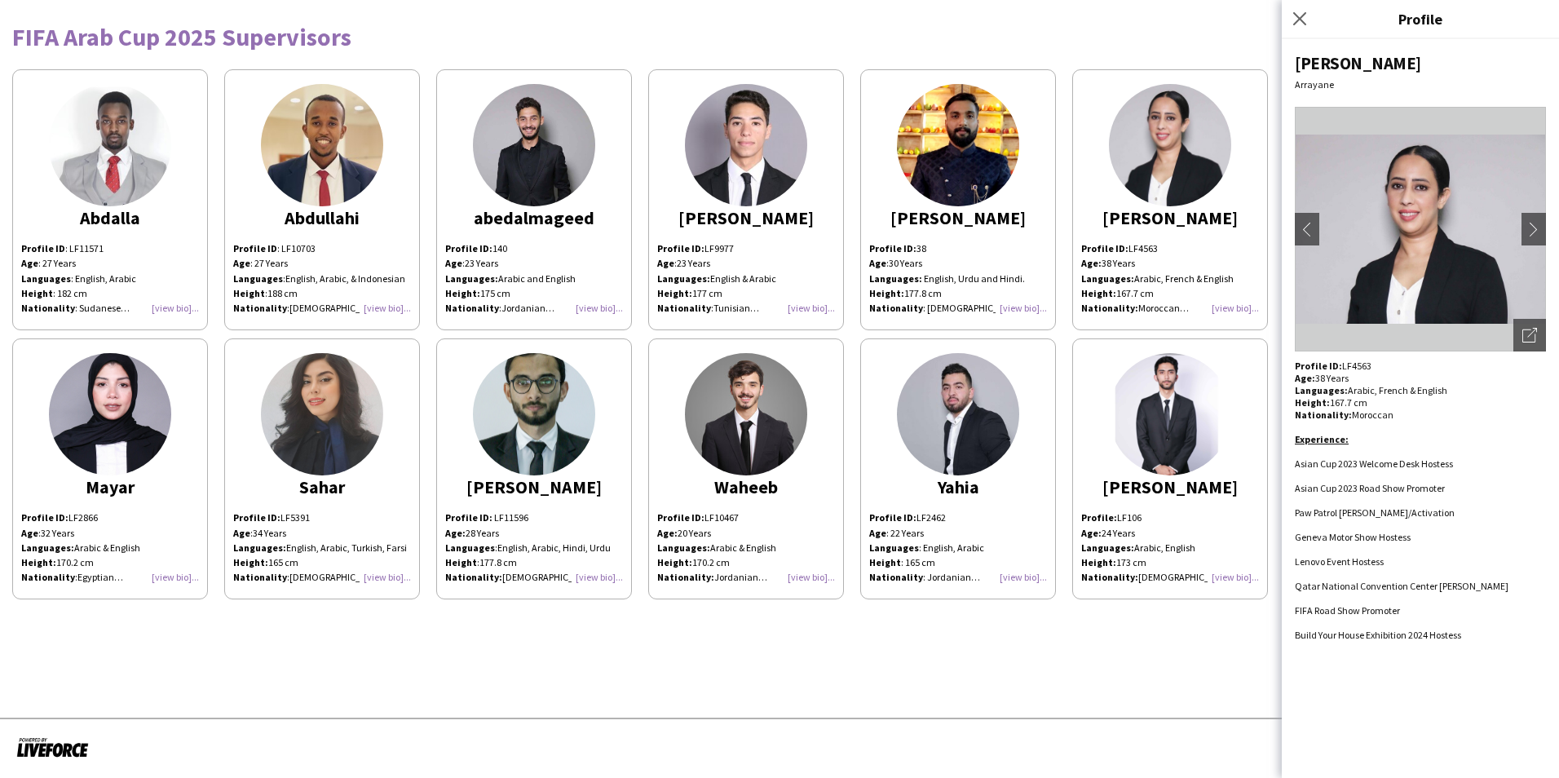
click at [1037, 488] on span "Asian Cup 2023 Road Show Promoter" at bounding box center [1370, 488] width 150 height 12
click at [1037, 549] on li "Build Your House Exhibition 2024 Hostess" at bounding box center [1420, 635] width 251 height 12
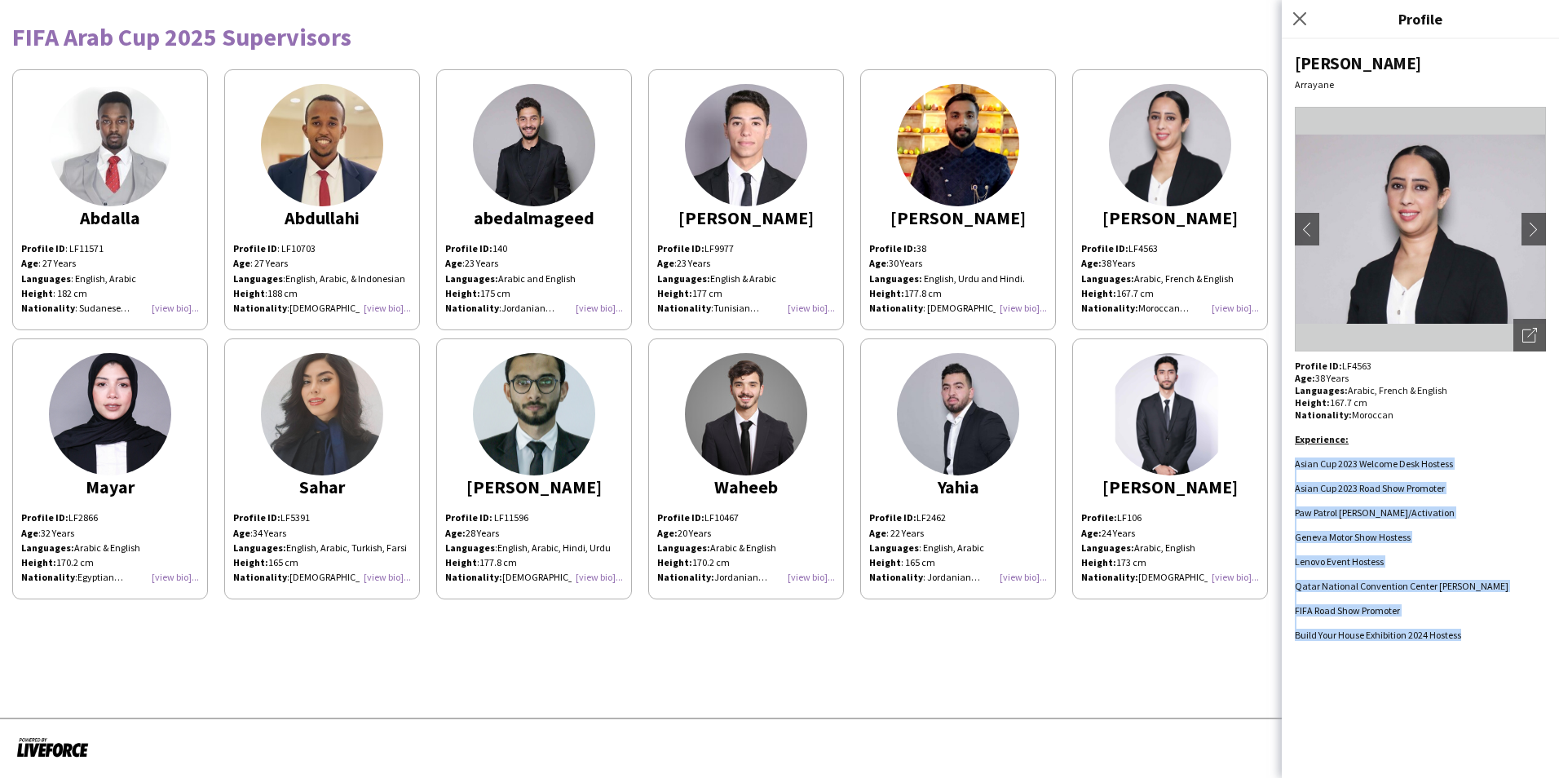
drag, startPoint x: 1462, startPoint y: 635, endPoint x: 1289, endPoint y: 460, distance: 246.8
click at [1037, 460] on div "Fatima zahra Arrayane chevron-left chevron-right Open photos pop-in Profile ID:…" at bounding box center [1420, 408] width 277 height 739
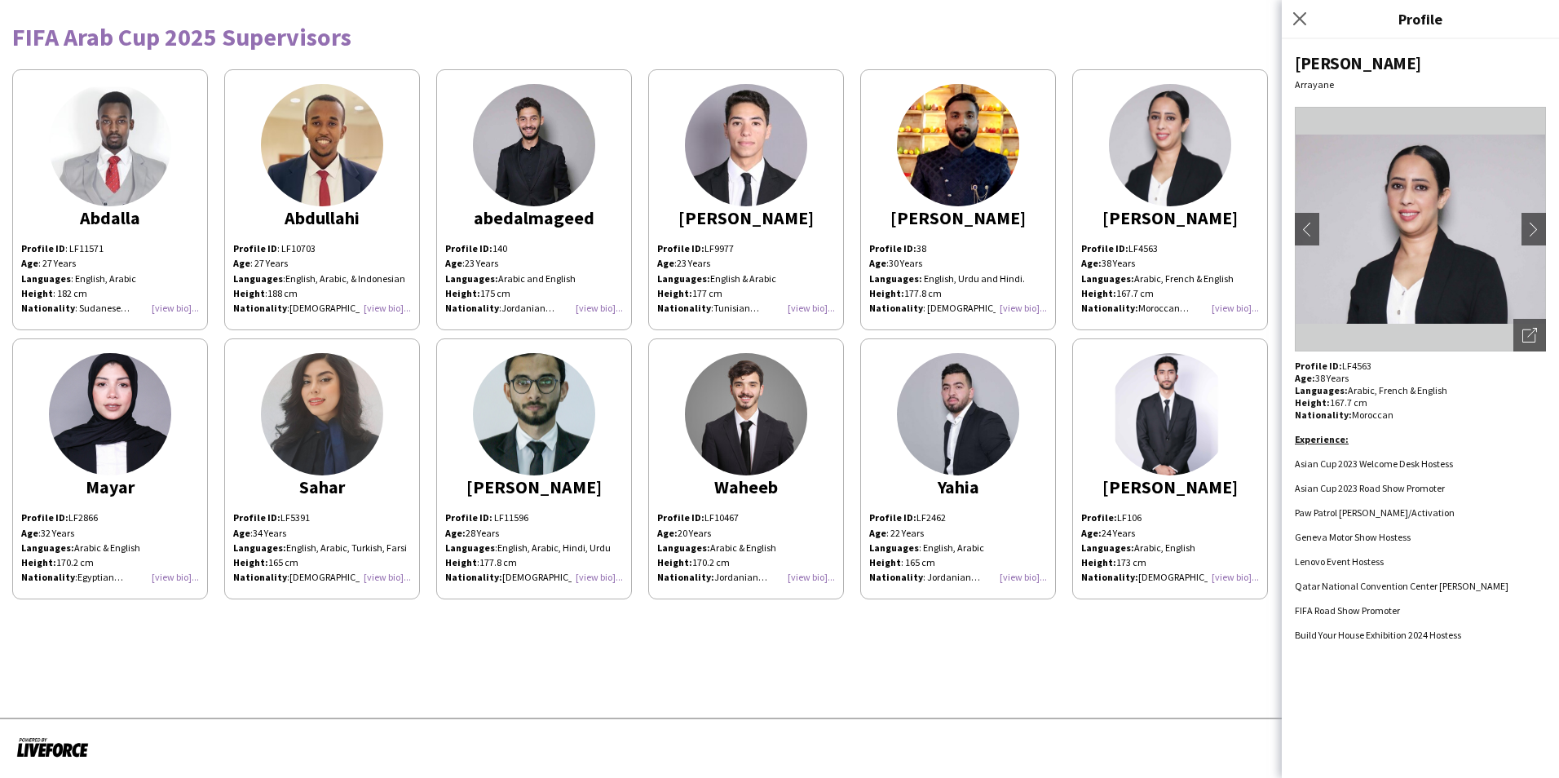
click at [804, 549] on app-share-pages "FIFA Arab Cup 2025 Supervisors Abdalla Profile ID : LF11571 Age : 27 Years Lang…" at bounding box center [779, 389] width 1559 height 778
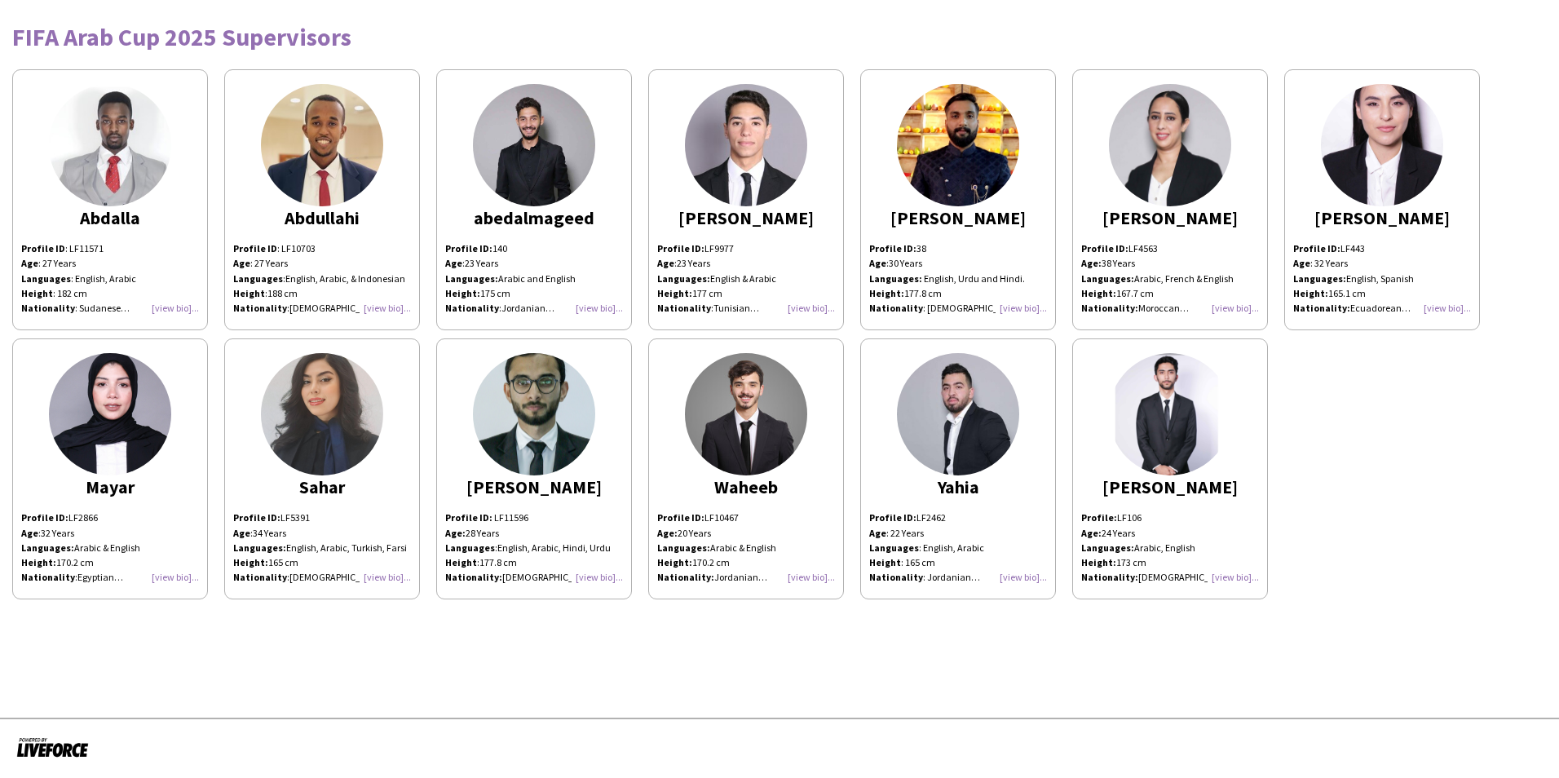
click at [1037, 214] on div "[PERSON_NAME]" at bounding box center [1382, 217] width 178 height 15
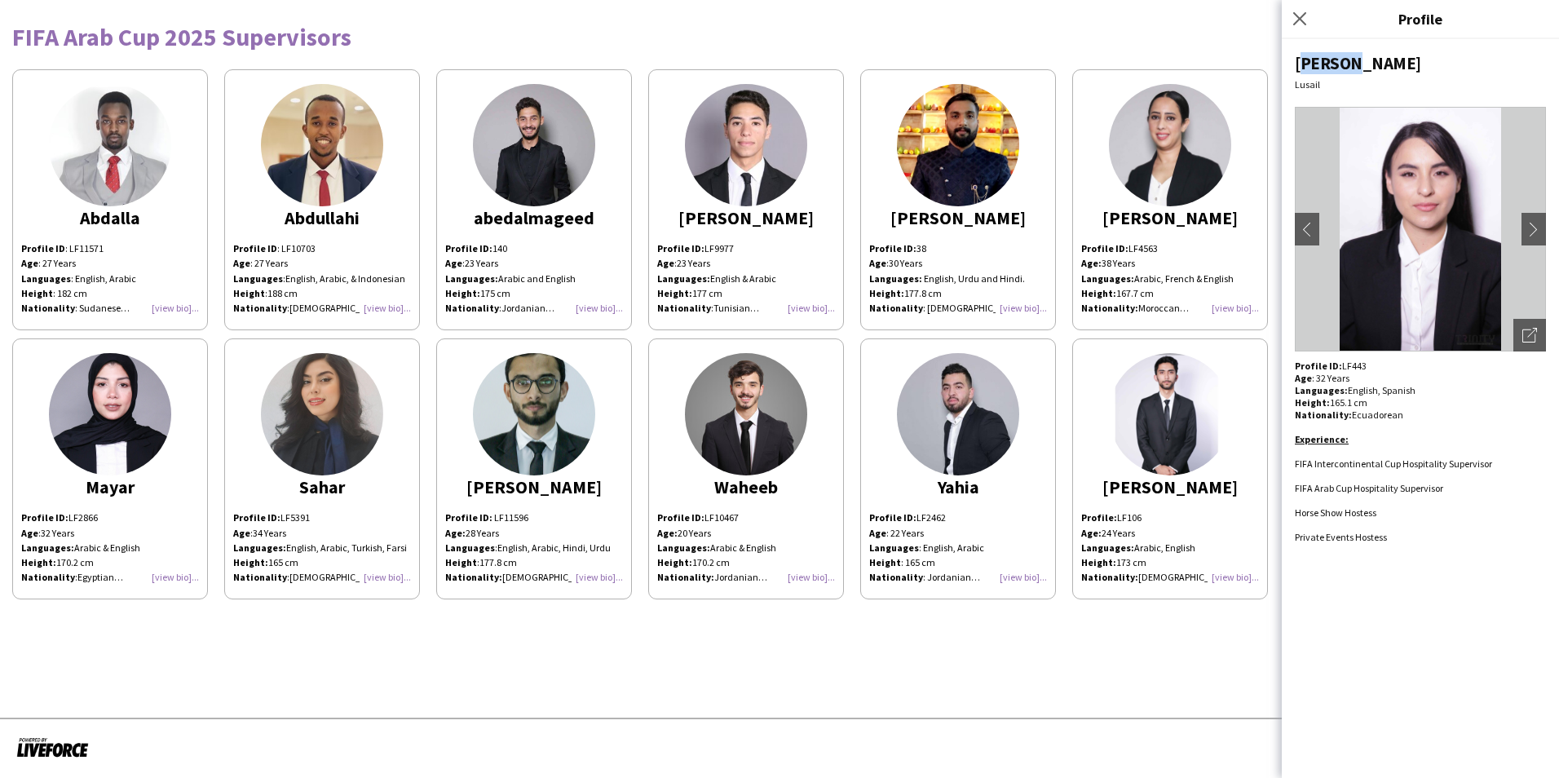
drag, startPoint x: 1344, startPoint y: 61, endPoint x: 1296, endPoint y: 64, distance: 48.2
click at [1037, 64] on div "[PERSON_NAME]" at bounding box center [1420, 63] width 251 height 22
click at [1037, 365] on p "Profile ID: LF443" at bounding box center [1420, 366] width 251 height 12
drag, startPoint x: 1362, startPoint y: 366, endPoint x: 1341, endPoint y: 363, distance: 21.5
click at [1037, 363] on p "Profile ID: LF443" at bounding box center [1420, 366] width 251 height 12
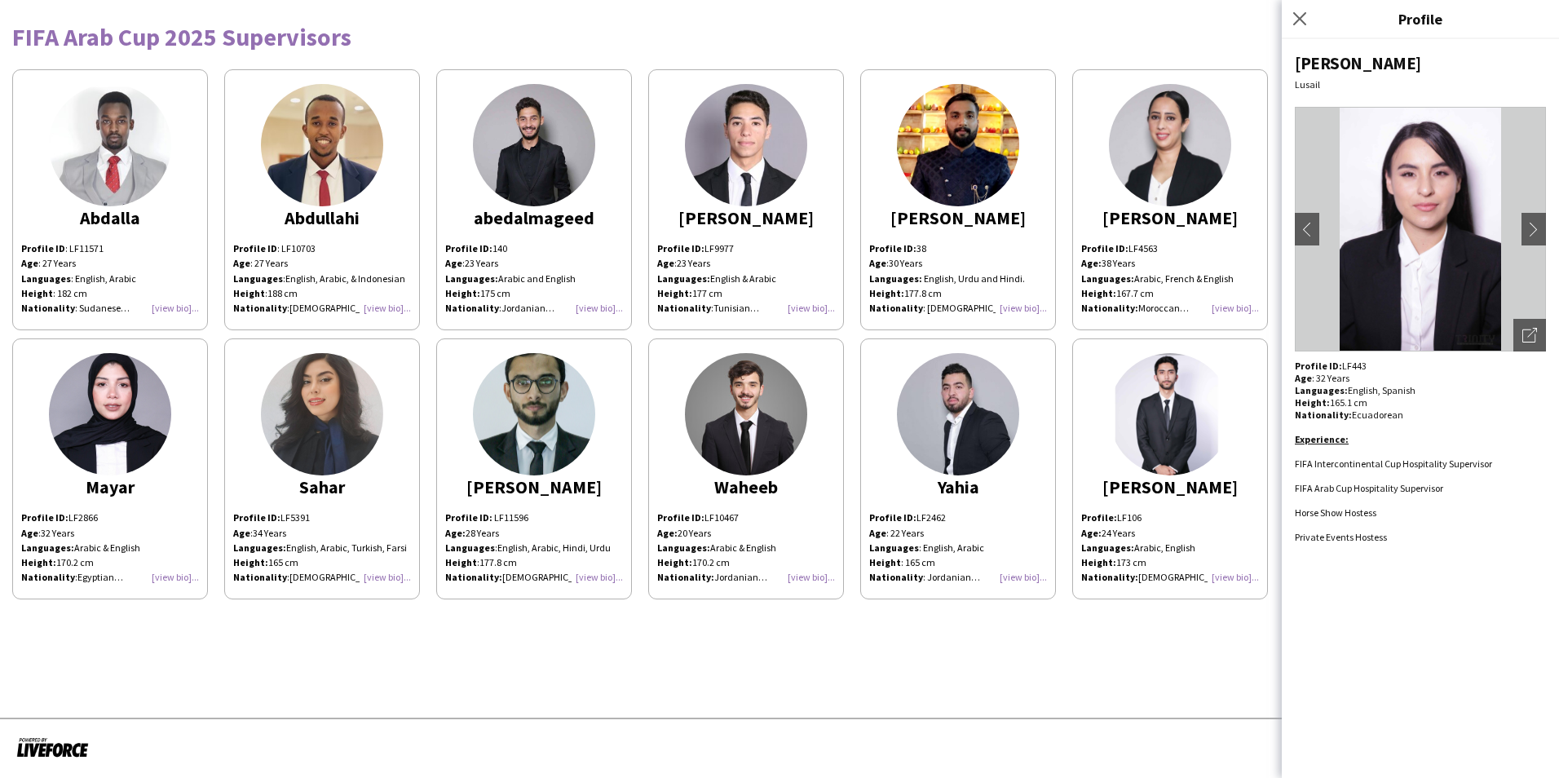
click at [1037, 549] on div "Keshia Lusail chevron-left chevron-right Open photos pop-in Profile ID: LF443 A…" at bounding box center [1420, 408] width 277 height 739
drag, startPoint x: 1388, startPoint y: 538, endPoint x: 1295, endPoint y: 467, distance: 117.0
click at [1037, 467] on div "Profile ID: LF443 Age : 32 Years Languages: English, Spanish Height: 165.1 cm N…" at bounding box center [1420, 452] width 251 height 184
click at [108, 489] on div "Mayar" at bounding box center [110, 487] width 178 height 15
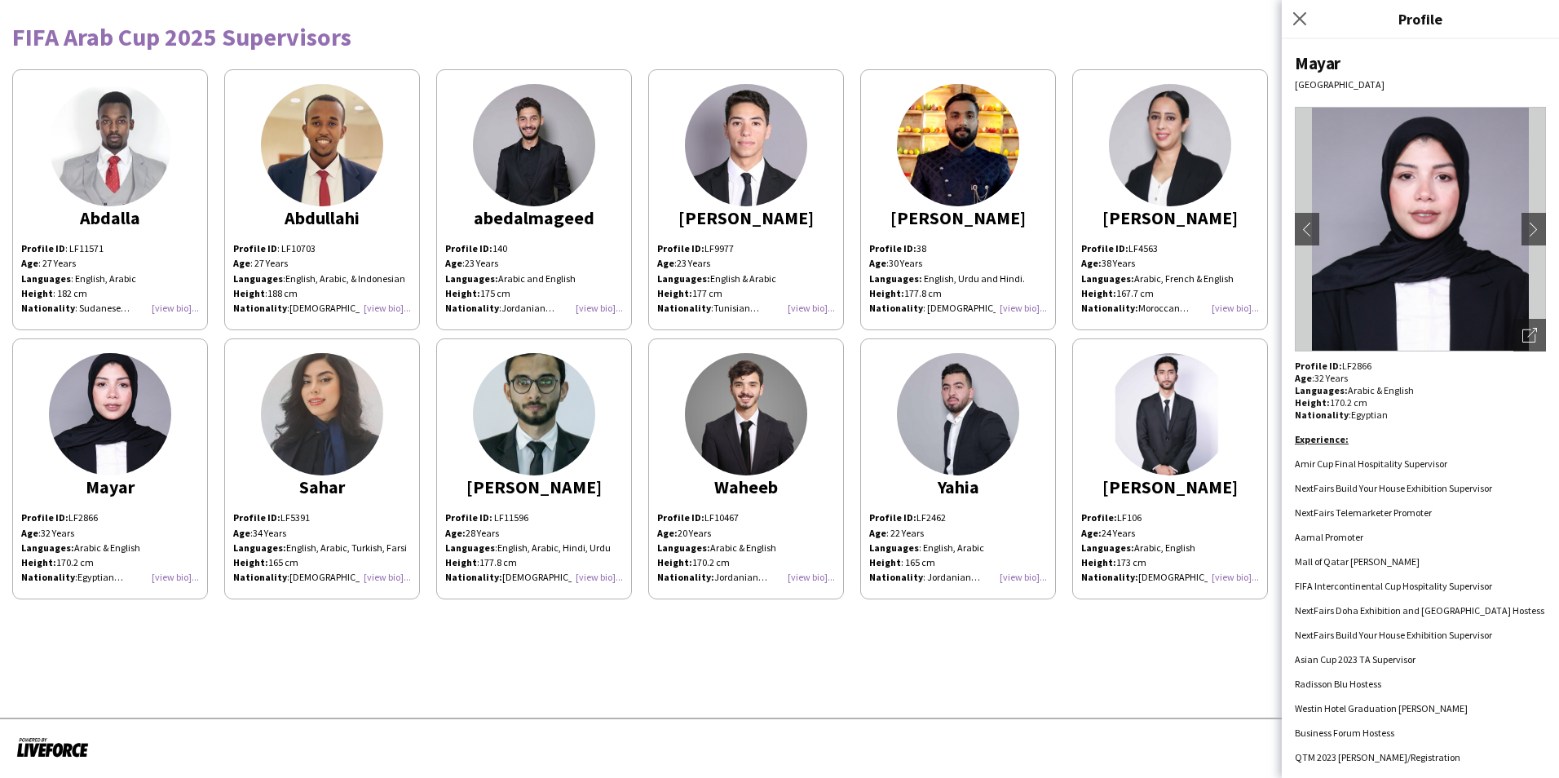
click at [1037, 68] on div "Mayar" at bounding box center [1420, 63] width 251 height 22
drag, startPoint x: 1341, startPoint y: 63, endPoint x: 1298, endPoint y: 60, distance: 43.3
click at [1037, 60] on div "Mayar" at bounding box center [1420, 63] width 251 height 22
drag, startPoint x: 1376, startPoint y: 356, endPoint x: 1368, endPoint y: 375, distance: 20.5
click at [1037, 356] on div "Mayar Doha chevron-left chevron-right Open photos pop-in Profile ID: LF2866 Age…" at bounding box center [1420, 408] width 277 height 739
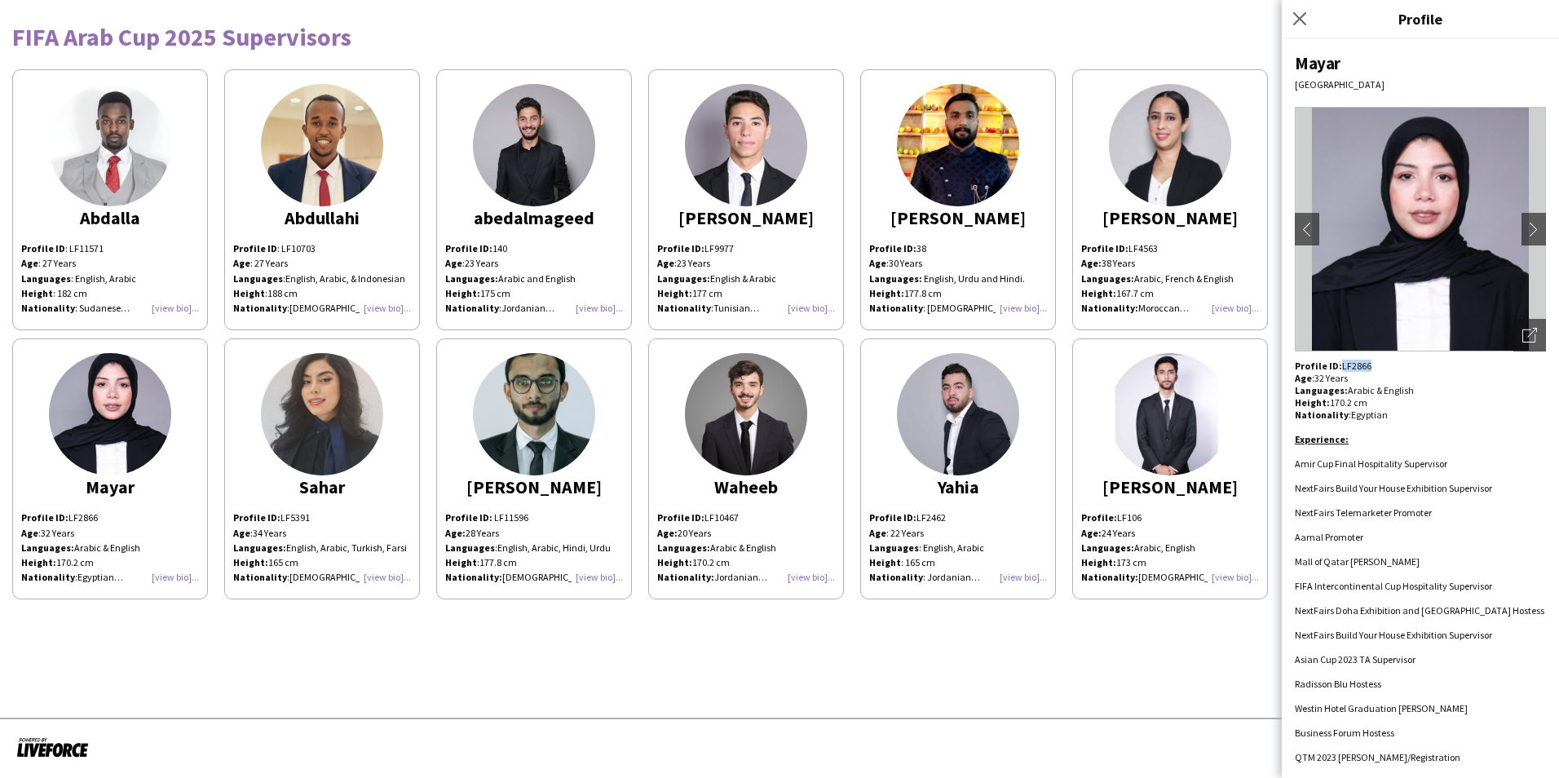
drag, startPoint x: 1369, startPoint y: 363, endPoint x: 1338, endPoint y: 365, distance: 31.8
click at [1037, 365] on p "Profile ID: LF2866" at bounding box center [1420, 366] width 251 height 12
click at [1037, 496] on div at bounding box center [1420, 500] width 251 height 12
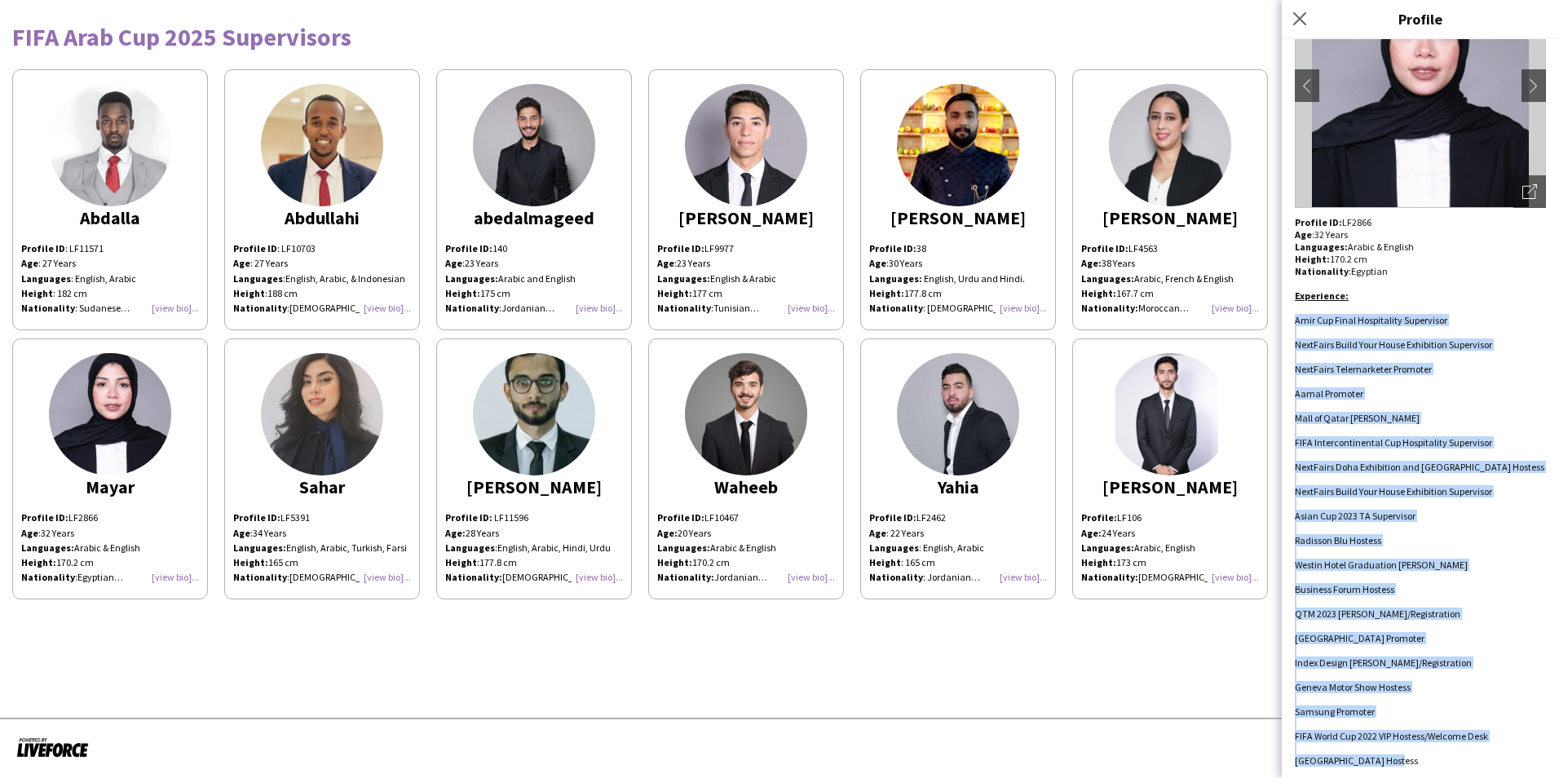
scroll to position [145, 0]
drag, startPoint x: 1296, startPoint y: 465, endPoint x: 1431, endPoint y: 765, distance: 329.2
click at [1037, 549] on div "Mayar Doha chevron-left chevron-right Open photos pop-in Profile ID: LF2866 Age…" at bounding box center [1420, 408] width 277 height 739
click at [314, 436] on img at bounding box center [322, 414] width 122 height 122
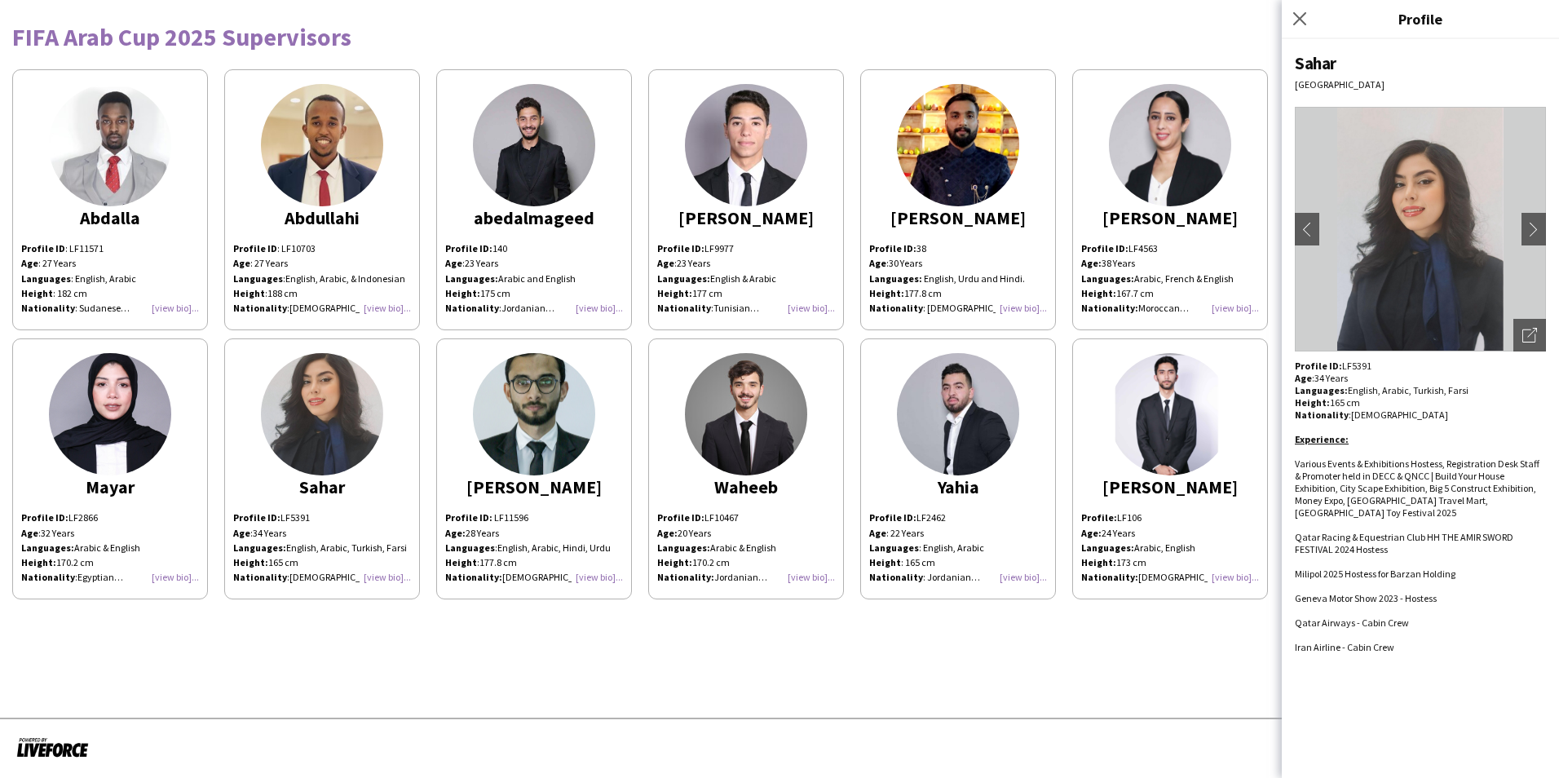
click at [1037, 63] on div "Sahar" at bounding box center [1420, 63] width 251 height 22
drag, startPoint x: 1337, startPoint y: 64, endPoint x: 1292, endPoint y: 65, distance: 44.9
click at [1037, 65] on div "Sahar Doha chevron-left chevron-right Open photos pop-in Profile ID: LF5391 Age…" at bounding box center [1420, 408] width 277 height 739
click at [1037, 363] on p "Profile ID: LF5391" at bounding box center [1420, 366] width 251 height 12
drag, startPoint x: 1368, startPoint y: 365, endPoint x: 1340, endPoint y: 364, distance: 27.7
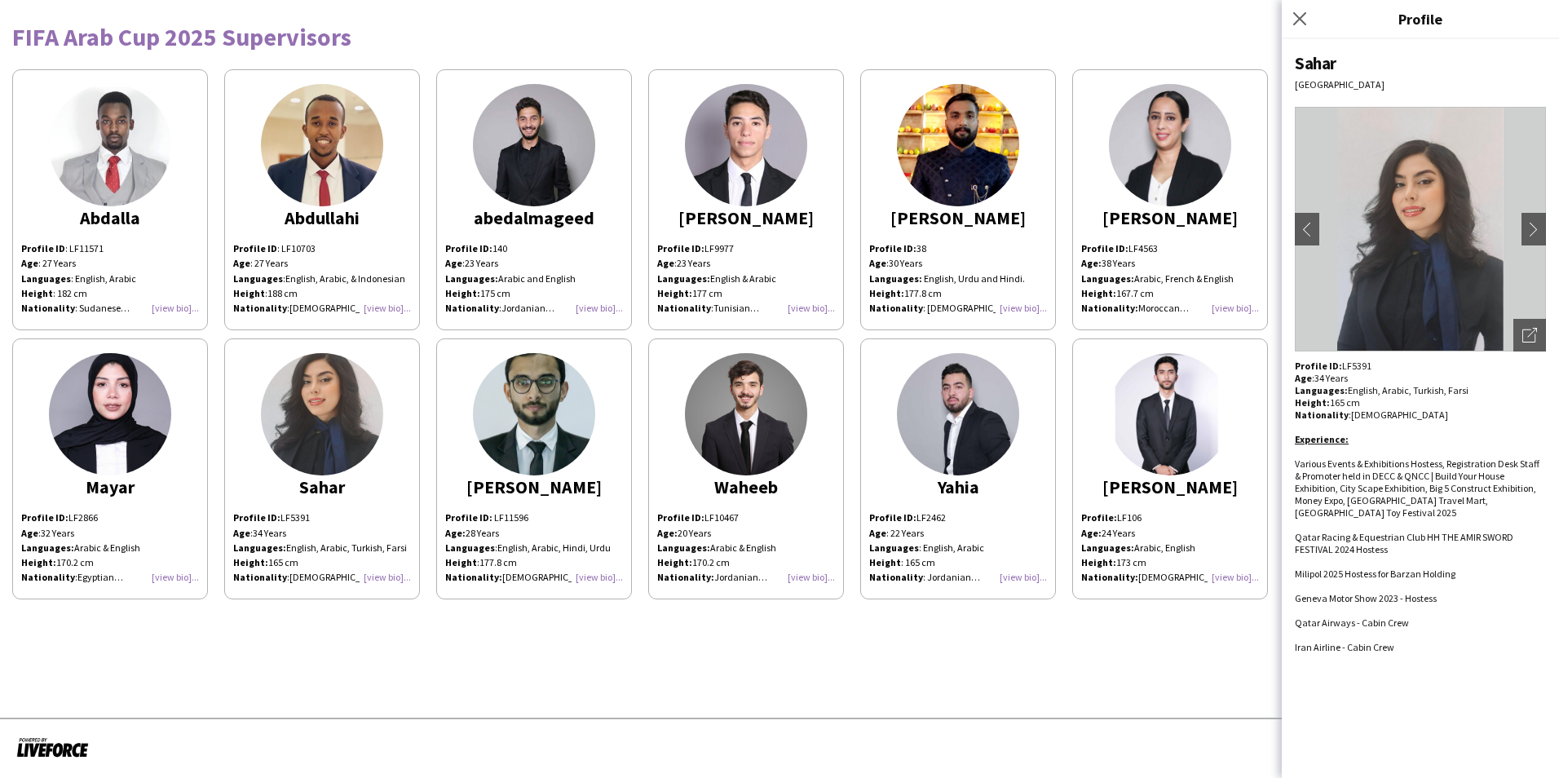
click at [1037, 364] on p "Profile ID: LF5391" at bounding box center [1420, 366] width 251 height 12
click at [1037, 497] on li "Various Events & Exhibitions Hostess, Registration Desk Staff & Promoter held i…" at bounding box center [1420, 488] width 251 height 61
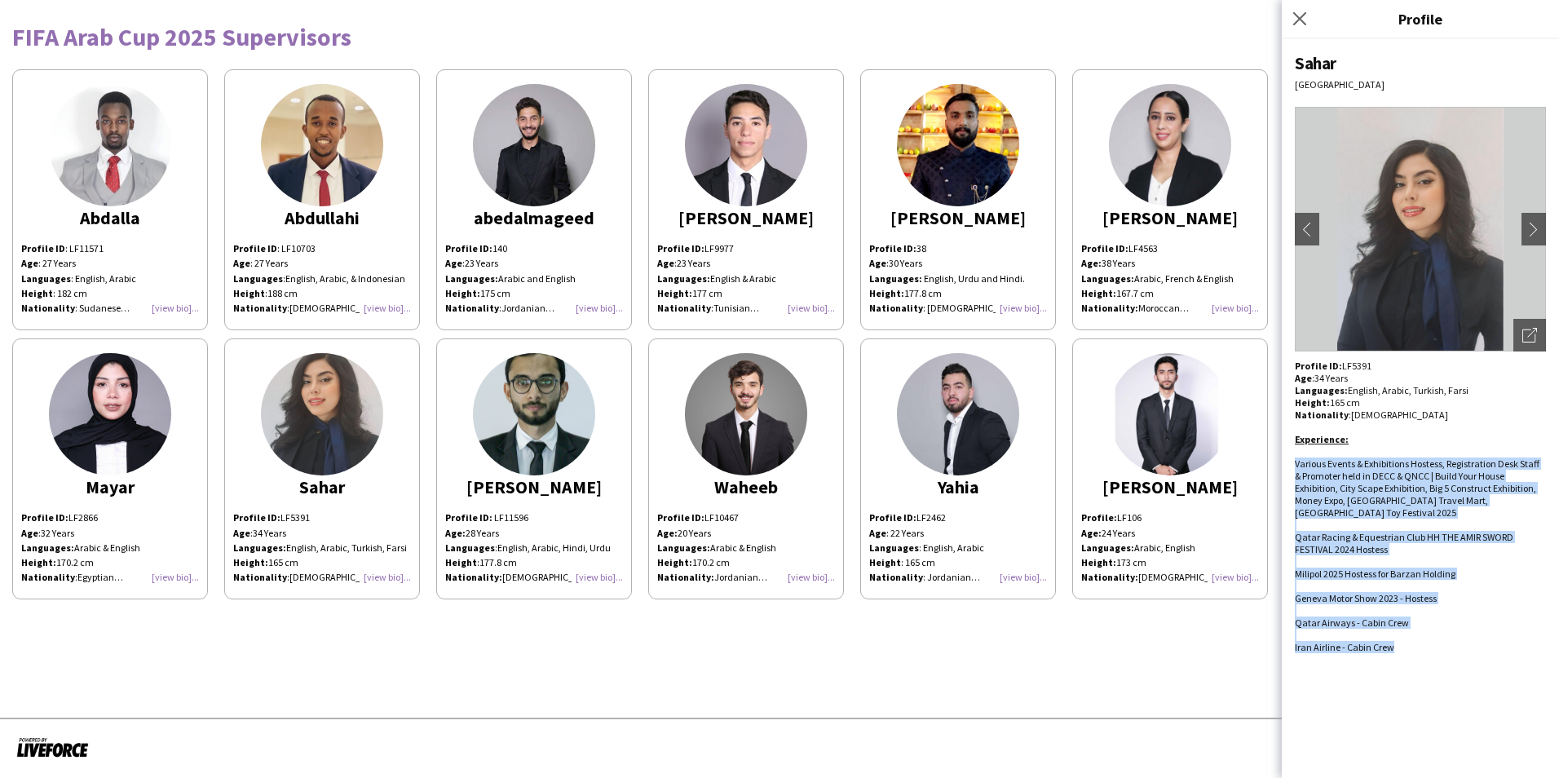
drag, startPoint x: 1295, startPoint y: 466, endPoint x: 1418, endPoint y: 633, distance: 207.6
click at [1037, 549] on div "Experience: Various Events & Exhibitions Hostess, Registration Desk Staff & Pro…" at bounding box center [1420, 537] width 251 height 232
click at [533, 456] on img at bounding box center [534, 414] width 122 height 122
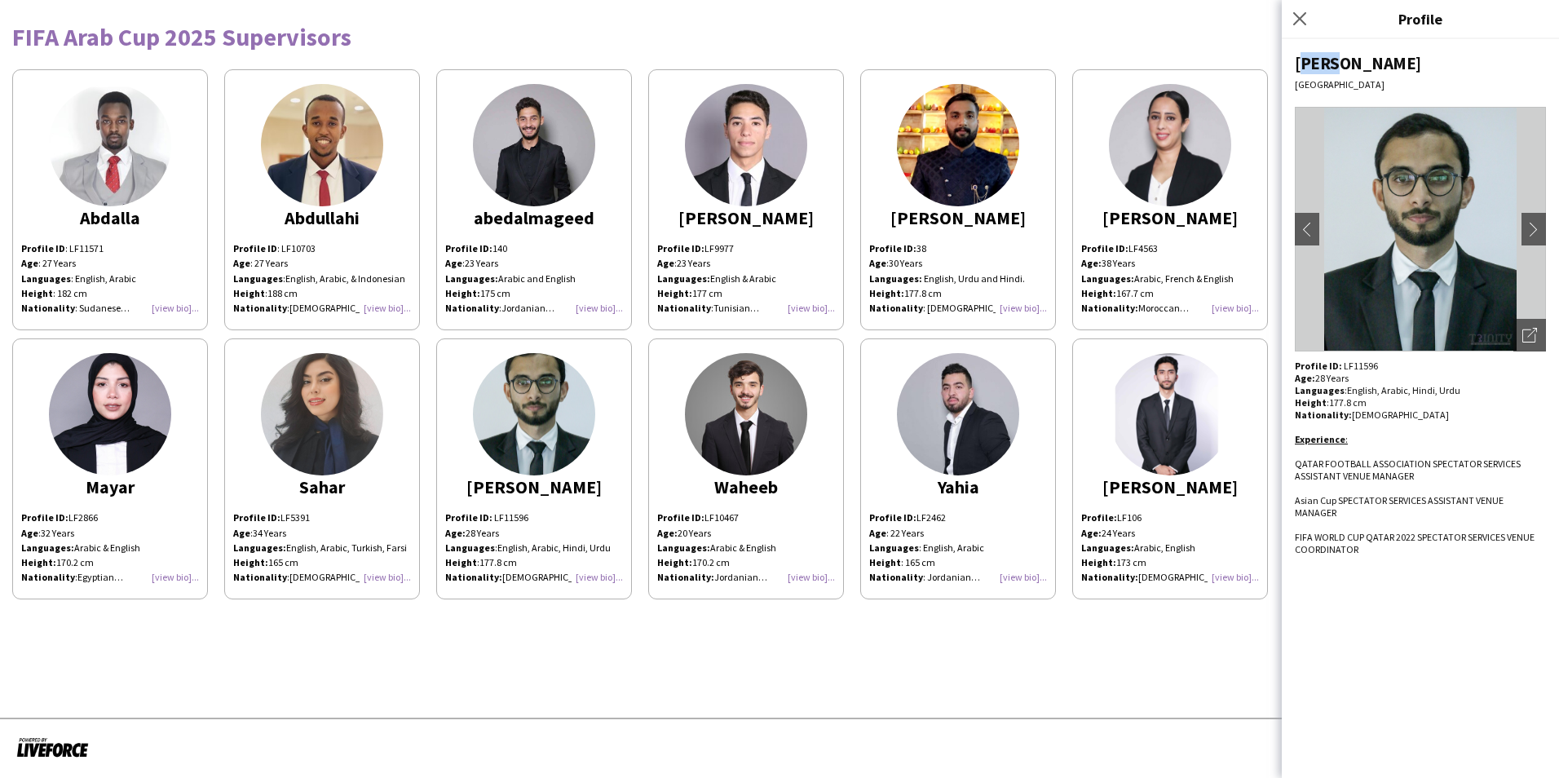
drag, startPoint x: 1332, startPoint y: 66, endPoint x: 1296, endPoint y: 60, distance: 36.3
click at [1037, 60] on div "[PERSON_NAME]" at bounding box center [1420, 63] width 251 height 22
click at [1037, 367] on div "Profile ID: LF11596" at bounding box center [1420, 366] width 251 height 12
drag, startPoint x: 1379, startPoint y: 365, endPoint x: 1341, endPoint y: 365, distance: 38.3
click at [1037, 365] on div "Profile ID: LF11596" at bounding box center [1420, 366] width 251 height 12
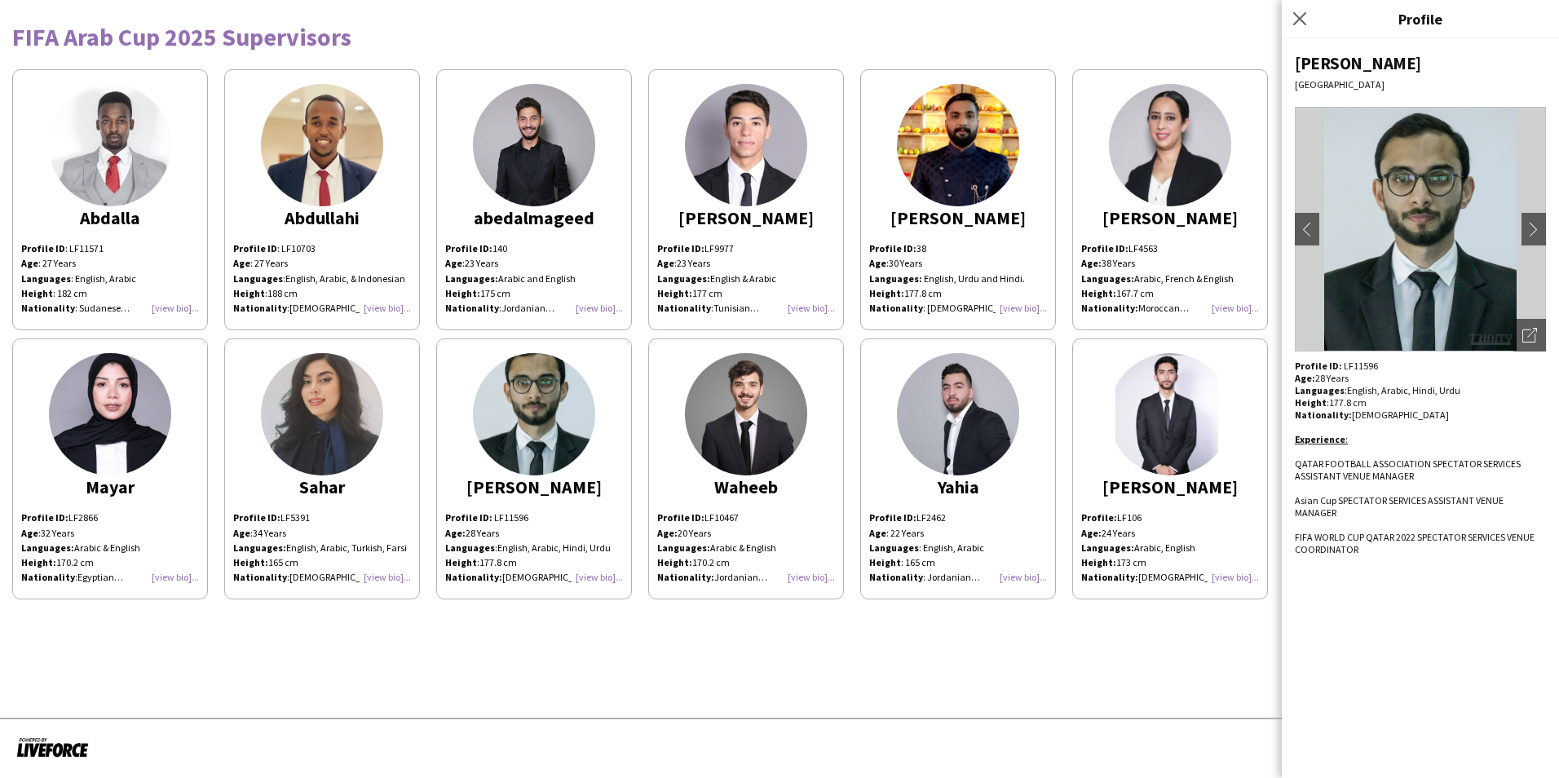
click at [1037, 501] on li "Asian Cup SPECTATOR SERVICES ASSISTANT VENUE MANAGER" at bounding box center [1420, 506] width 251 height 24
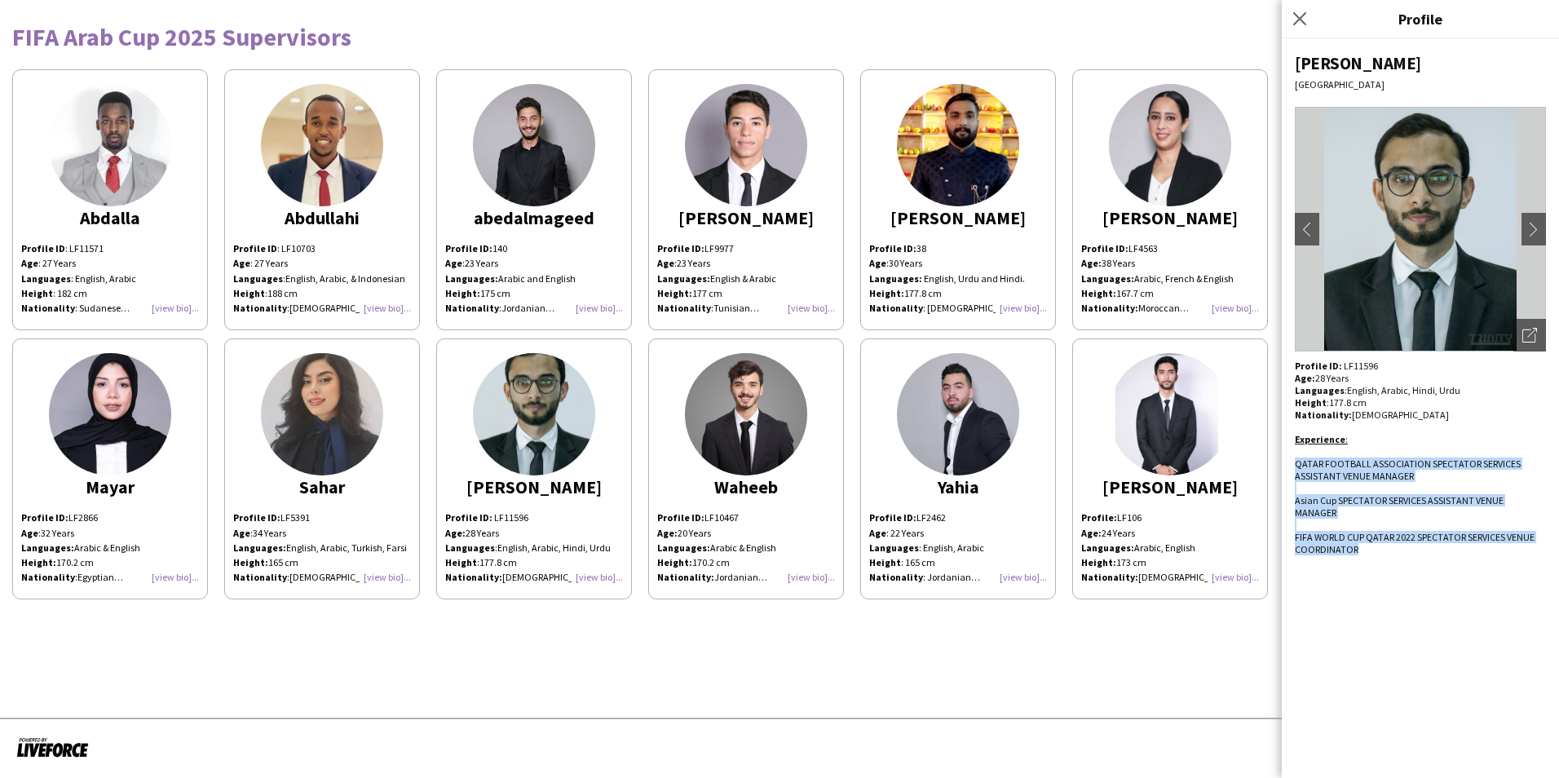
drag, startPoint x: 1367, startPoint y: 551, endPoint x: 1285, endPoint y: 458, distance: 123.1
click at [1037, 458] on div "Syed Doha chevron-left chevron-right Open photos pop-in Profile ID: LF11596 Age…" at bounding box center [1420, 408] width 277 height 739
click at [732, 428] on img at bounding box center [746, 414] width 122 height 122
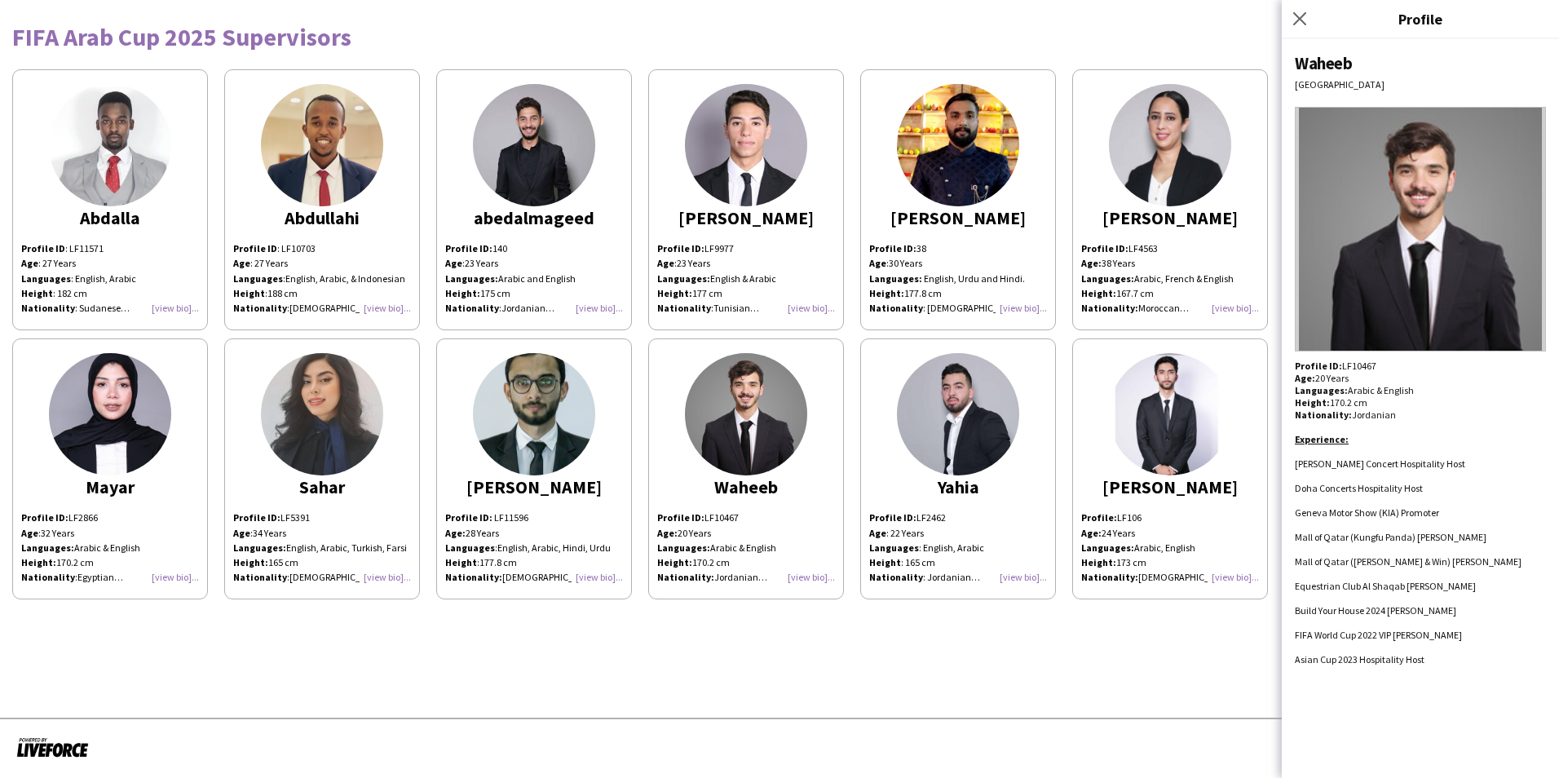
drag, startPoint x: 1353, startPoint y: 60, endPoint x: 1263, endPoint y: 62, distance: 89.7
click at [1037, 62] on body "FIFA Arab Cup 2025 Supervisors Abdalla Profile ID : LF11571 Age : 27 Years Lang…" at bounding box center [779, 389] width 1559 height 778
click at [1037, 55] on div "Waheeb" at bounding box center [1420, 63] width 251 height 22
click at [1037, 59] on div "Waheeb" at bounding box center [1420, 63] width 251 height 22
drag, startPoint x: 1359, startPoint y: 62, endPoint x: 1300, endPoint y: 64, distance: 58.7
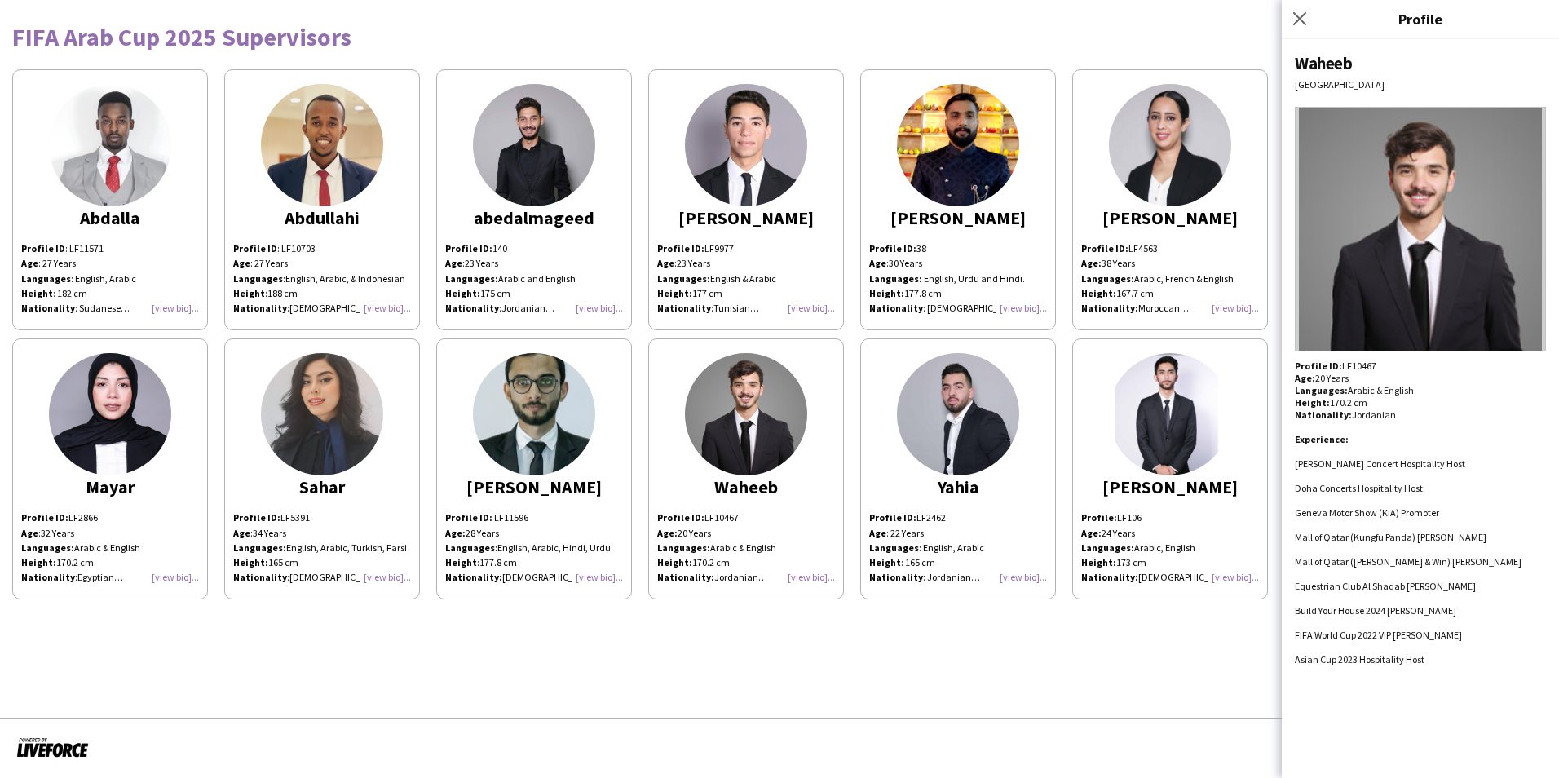
click at [1037, 64] on div "Waheeb" at bounding box center [1420, 63] width 251 height 22
click at [1037, 373] on p "Age: 20 Years Languages: Arabic & English Height: 170.2 cm Nationality: Jordani…" at bounding box center [1420, 396] width 251 height 49
drag, startPoint x: 1375, startPoint y: 365, endPoint x: 1341, endPoint y: 365, distance: 34.3
click at [1037, 365] on p "Profile ID: LF10467" at bounding box center [1420, 366] width 251 height 12
click at [1037, 549] on li "Mall of Qatar ([PERSON_NAME] & Win) [PERSON_NAME]" at bounding box center [1420, 561] width 251 height 12
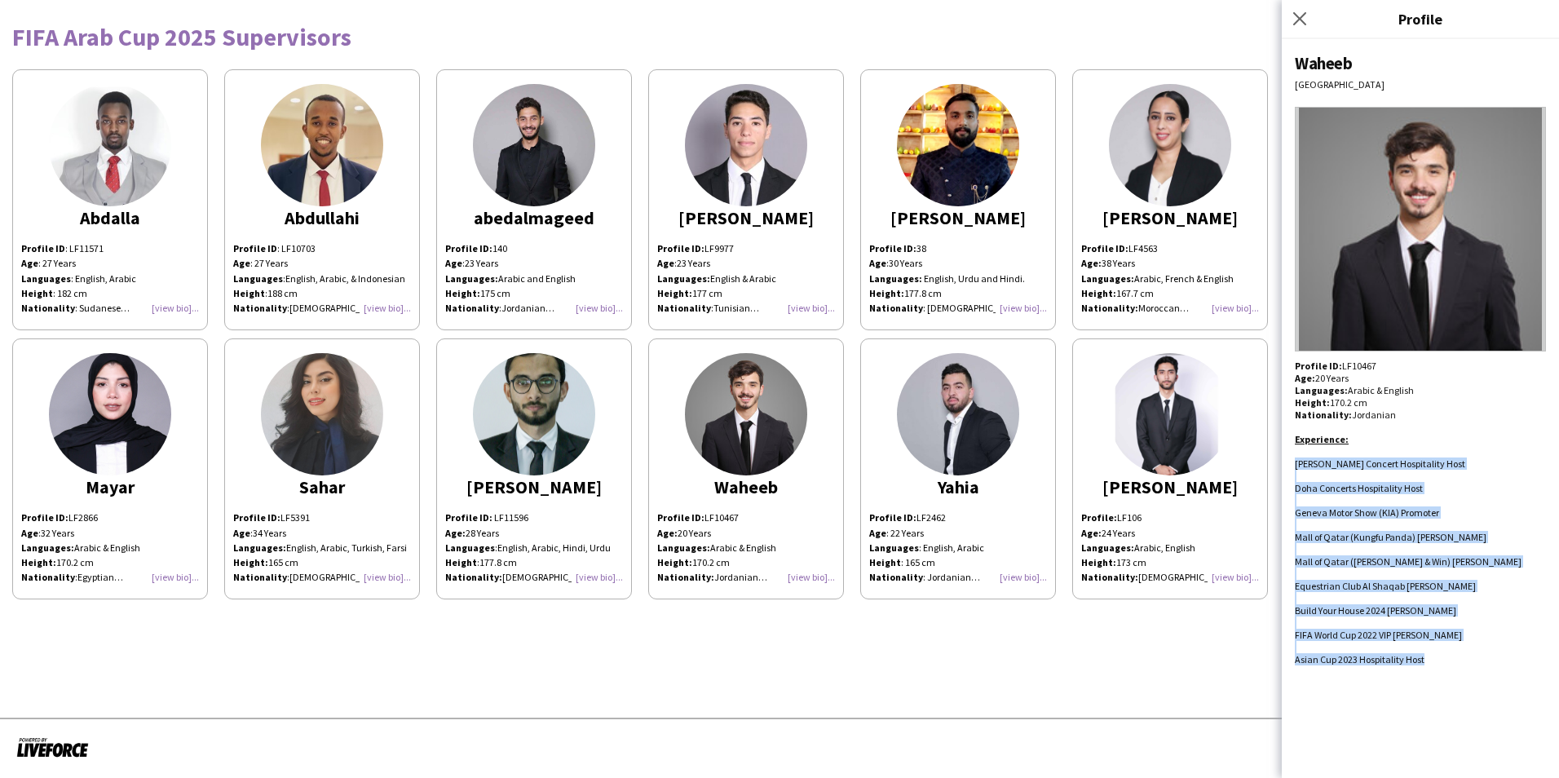
drag, startPoint x: 1435, startPoint y: 657, endPoint x: 1289, endPoint y: 462, distance: 244.2
click at [1037, 462] on div "Waheeb Doha Profile ID: LF10467 Age: 20 Years Languages: Arabic & English Heigh…" at bounding box center [1420, 408] width 277 height 739
click at [975, 462] on img at bounding box center [958, 414] width 122 height 122
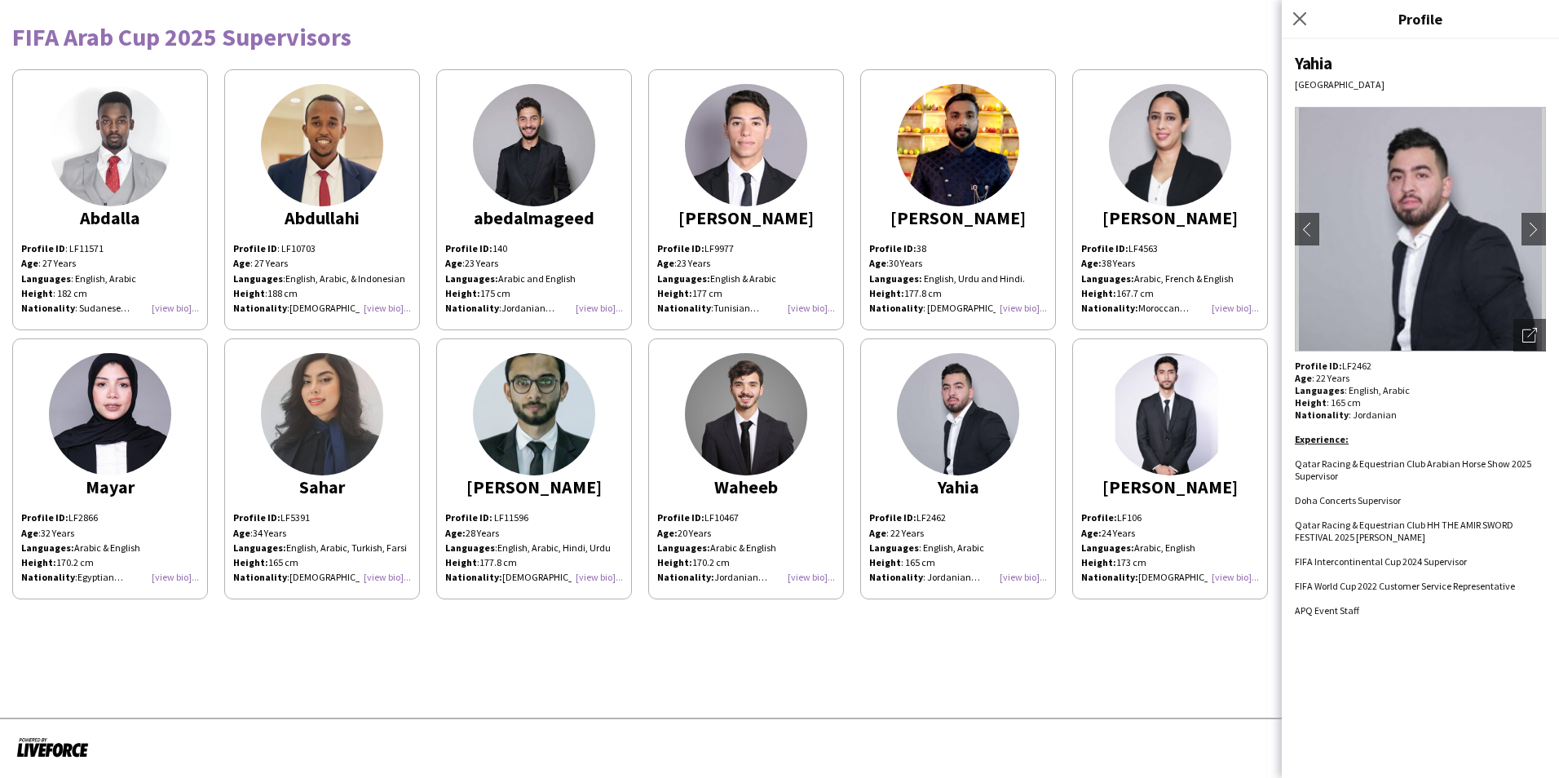
click at [1037, 61] on div "Yahia" at bounding box center [1420, 63] width 251 height 22
drag, startPoint x: 1333, startPoint y: 66, endPoint x: 1297, endPoint y: 64, distance: 36.0
click at [1037, 64] on div "Yahia" at bounding box center [1420, 63] width 251 height 22
click at [1037, 370] on p "Profile ID: LF2462" at bounding box center [1420, 366] width 251 height 12
drag, startPoint x: 1366, startPoint y: 366, endPoint x: 1341, endPoint y: 364, distance: 25.4
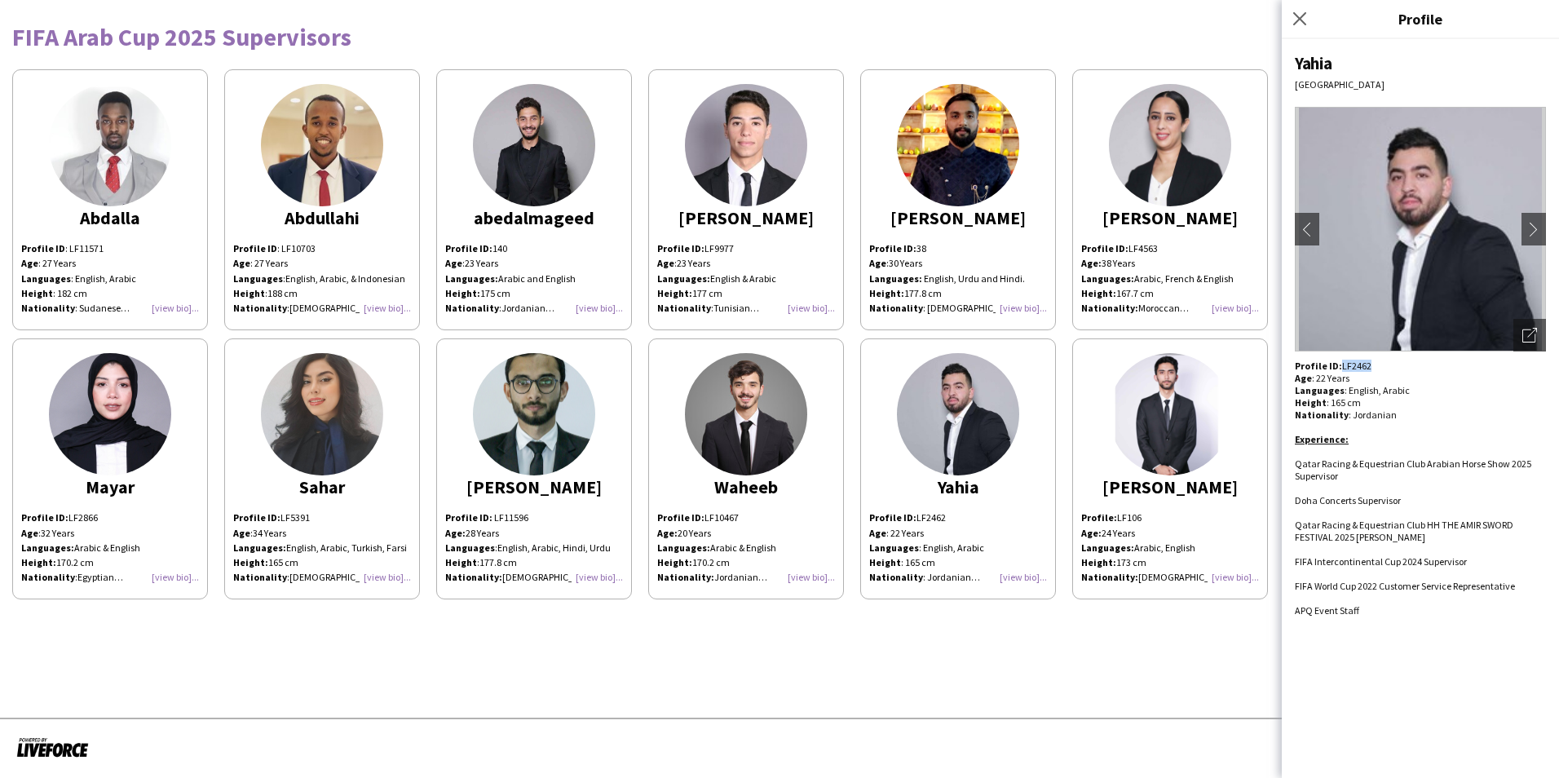
click at [1037, 364] on p "Profile ID: LF2462" at bounding box center [1420, 366] width 251 height 12
drag, startPoint x: 1384, startPoint y: 571, endPoint x: 1364, endPoint y: 614, distance: 47.8
click at [1037, 549] on div at bounding box center [1420, 574] width 251 height 12
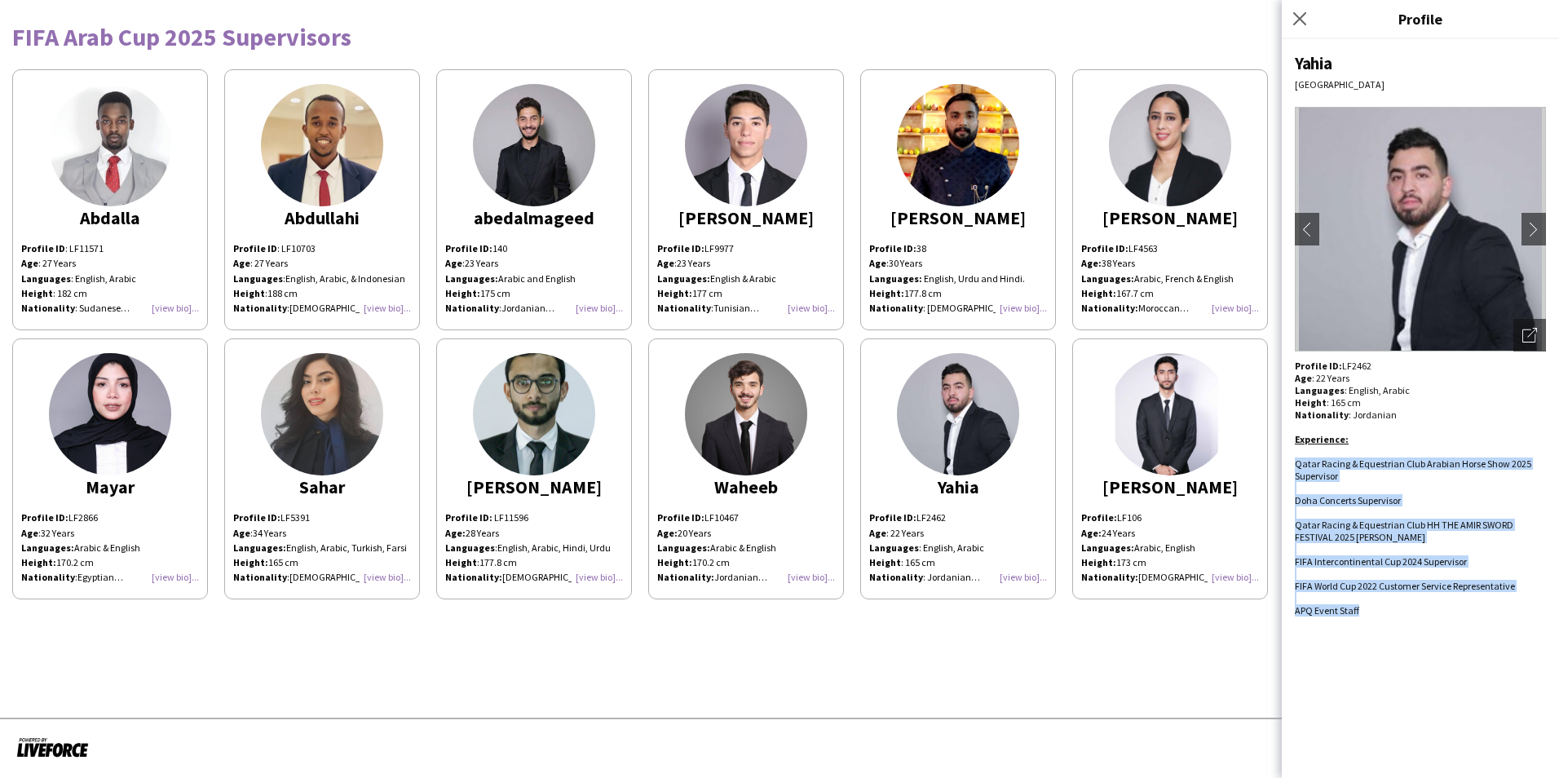
drag, startPoint x: 1366, startPoint y: 605, endPoint x: 1298, endPoint y: 467, distance: 154.6
click at [1037, 467] on div "Profile ID: LF2462 Age : 22 Years Languages : English, Arabic Height : 165 cm N…" at bounding box center [1420, 488] width 251 height 257
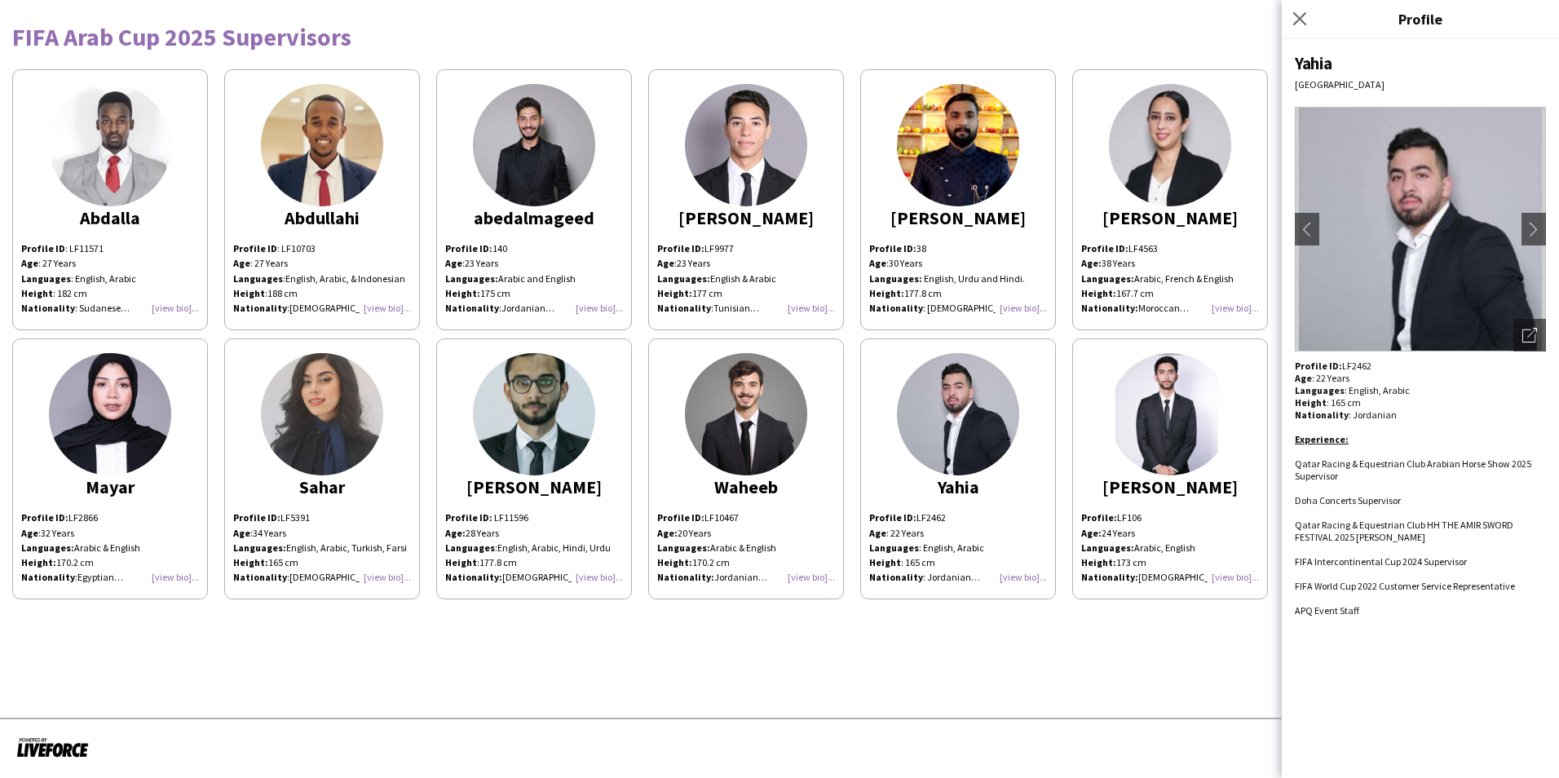
click at [1037, 549] on app-share-pages "FIFA Arab Cup 2025 Supervisors Abdalla Profile ID : LF11571 Age : 27 Years Lang…" at bounding box center [779, 389] width 1559 height 778
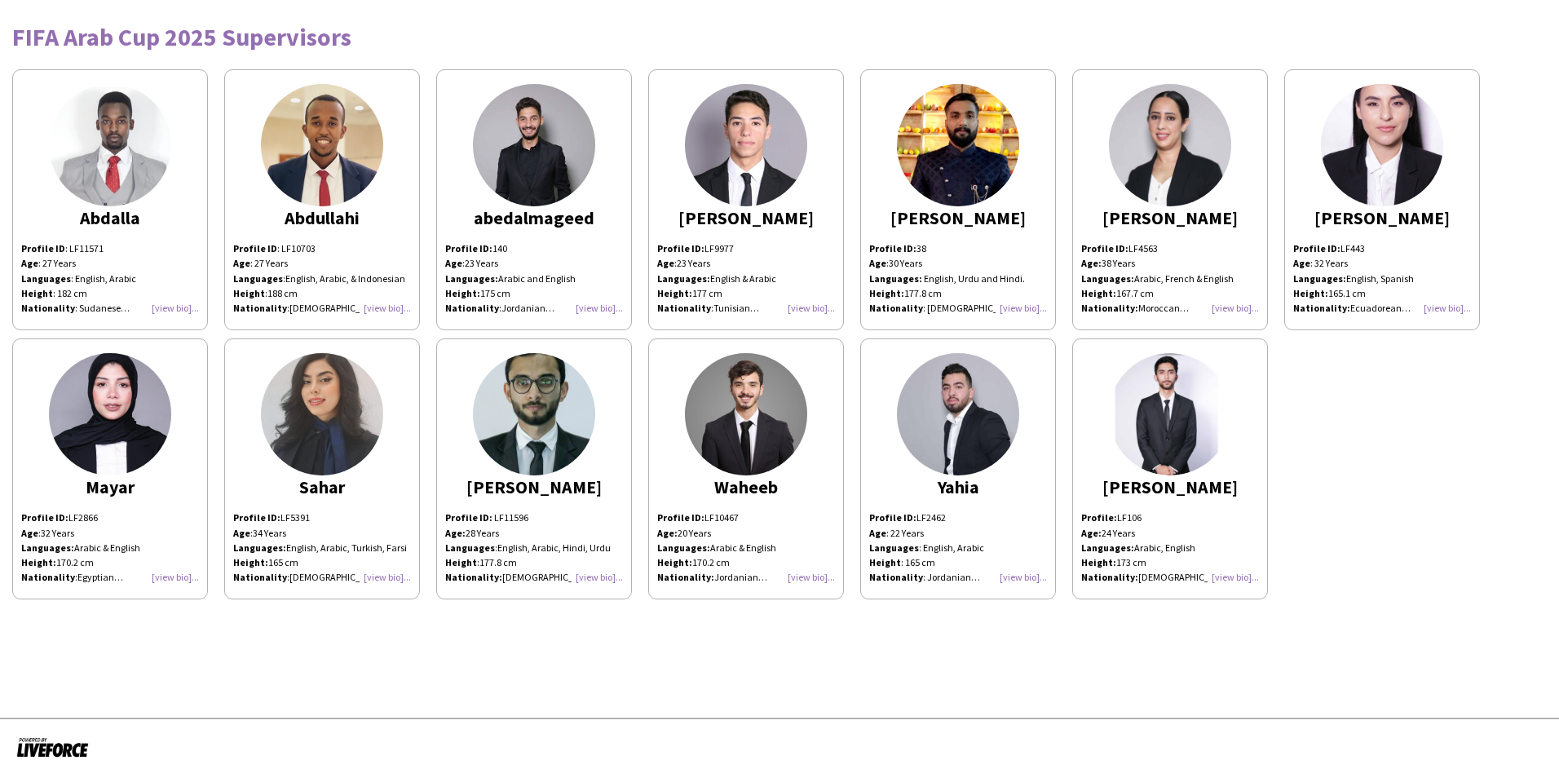
click at [1037, 484] on div "[PERSON_NAME]" at bounding box center [1170, 487] width 178 height 15
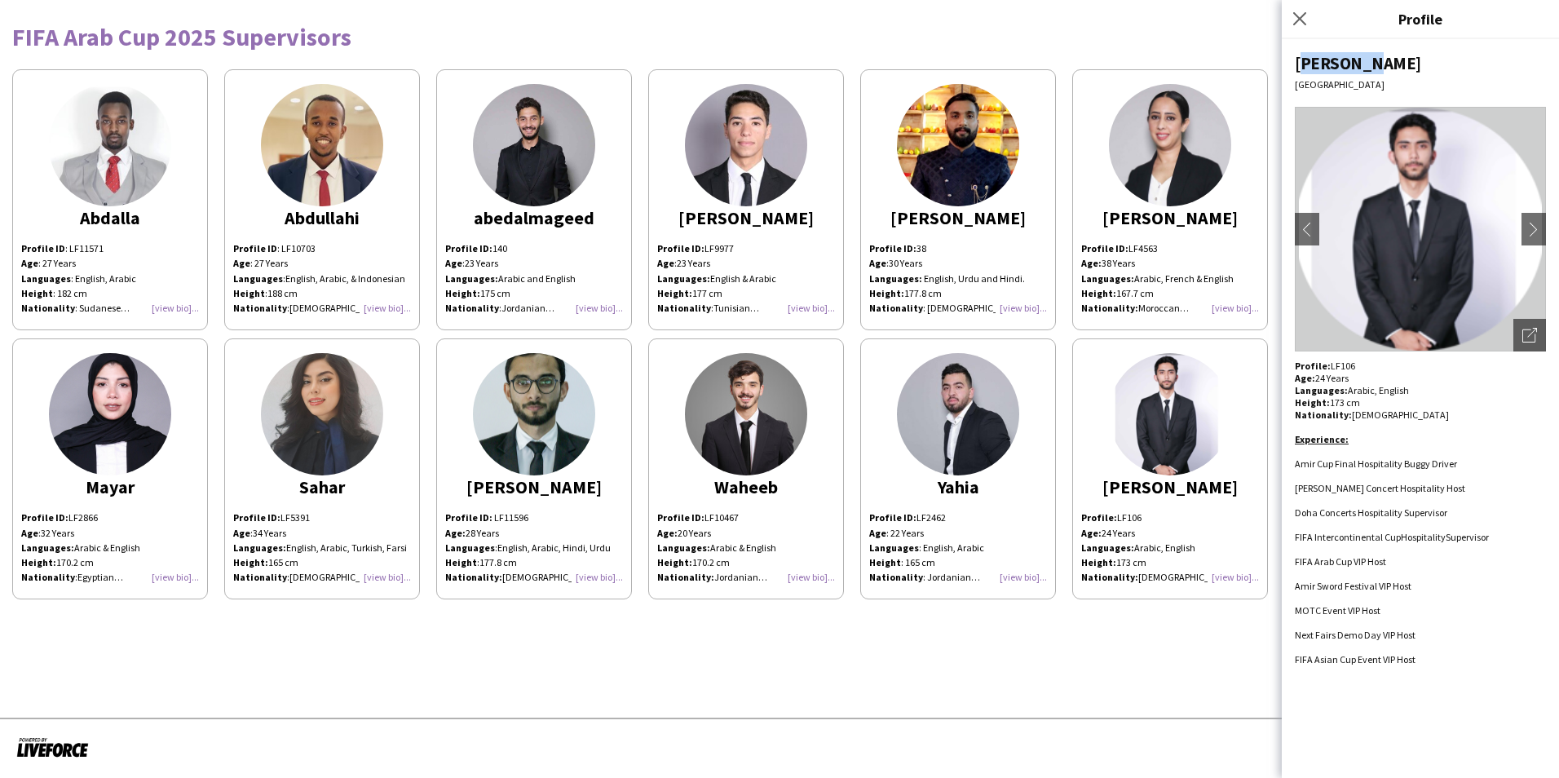
drag, startPoint x: 1364, startPoint y: 62, endPoint x: 1295, endPoint y: 61, distance: 68.5
click at [1037, 61] on div "[PERSON_NAME]" at bounding box center [1420, 63] width 251 height 22
drag, startPoint x: 1352, startPoint y: 367, endPoint x: 1329, endPoint y: 365, distance: 23.8
click at [1037, 365] on p "Profile: LF106" at bounding box center [1420, 366] width 251 height 12
click at [1037, 549] on div at bounding box center [1420, 647] width 251 height 12
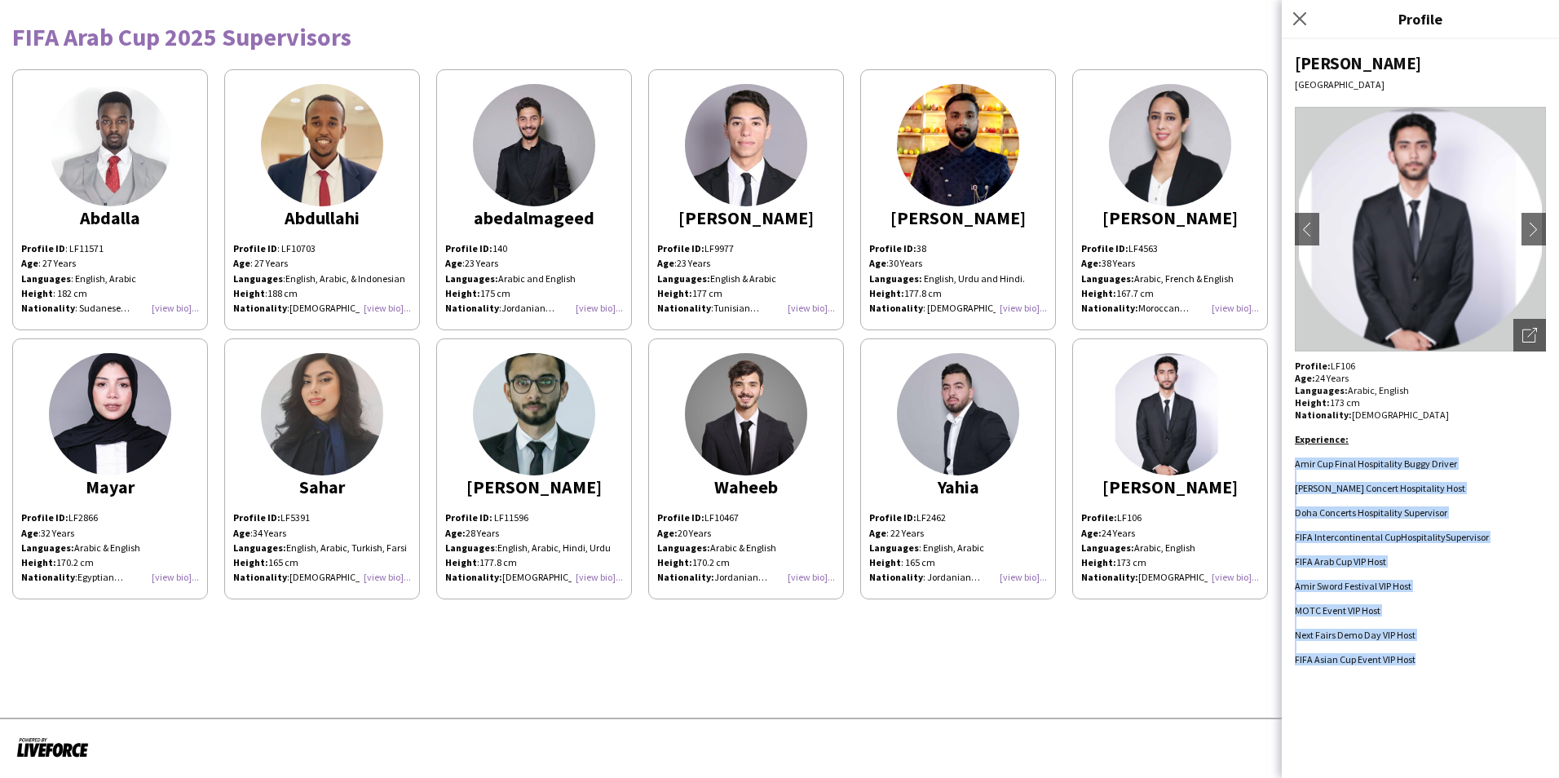
drag, startPoint x: 1418, startPoint y: 659, endPoint x: 1296, endPoint y: 466, distance: 228.7
click at [1037, 466] on div "Profile: LF106 Age: 24 Years Languages: Arabic, English Height: 173 cm National…" at bounding box center [1420, 513] width 251 height 306
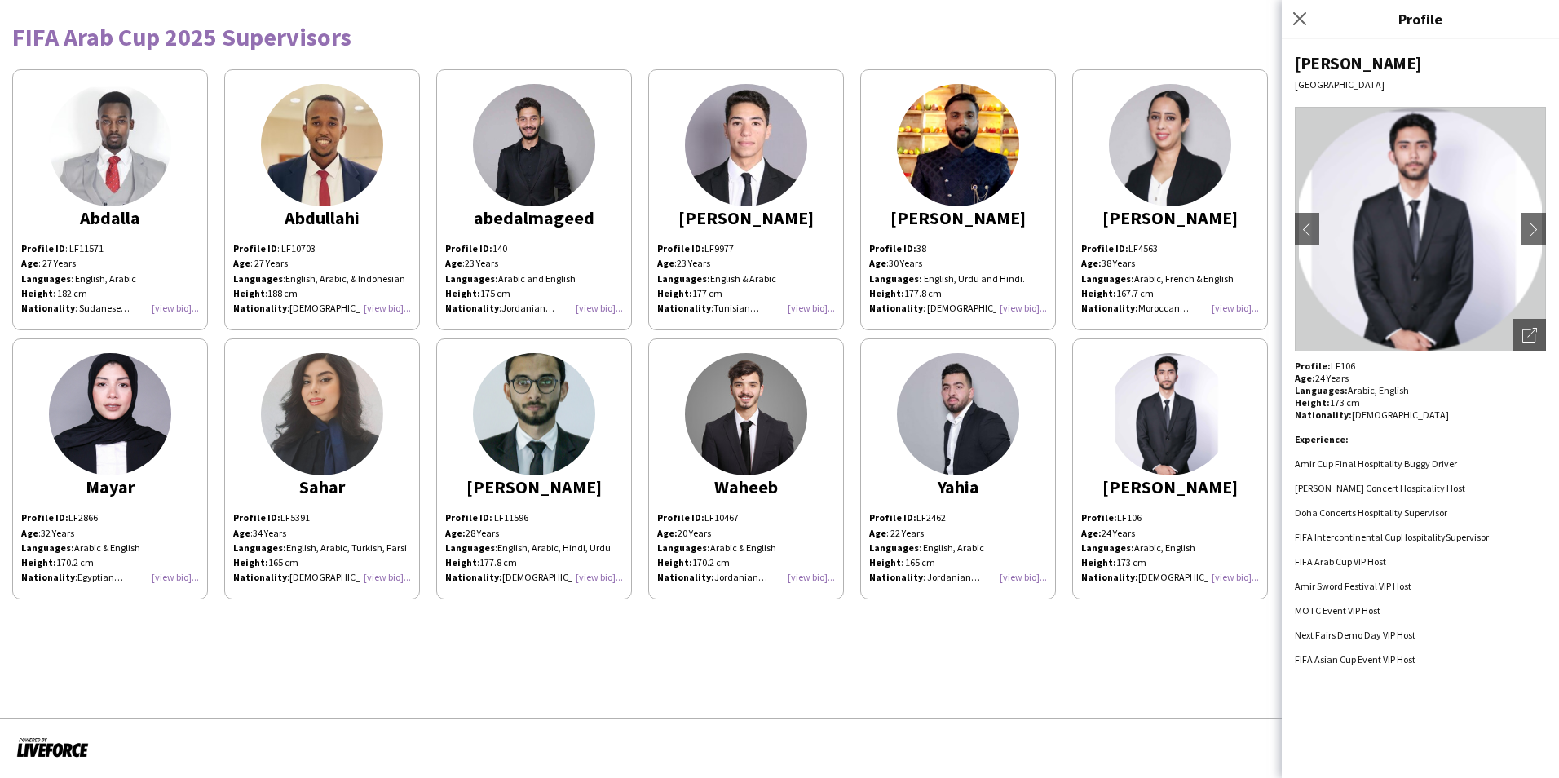
click at [896, 549] on app-share-pages "FIFA Arab Cup 2025 Supervisors Abdalla Profile ID : LF11571 Age : 27 Years Lang…" at bounding box center [779, 389] width 1559 height 778
